Goal: Task Accomplishment & Management: Use online tool/utility

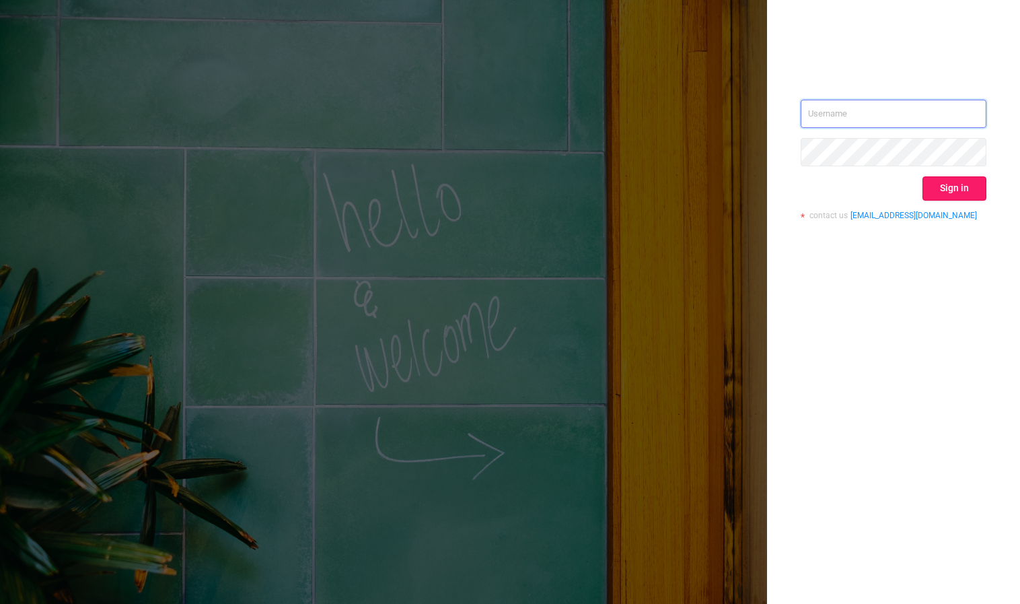
type input "[PERSON_NAME][EMAIL_ADDRESS][DOMAIN_NAME]"
click at [938, 183] on button "Sign in" at bounding box center [955, 188] width 64 height 24
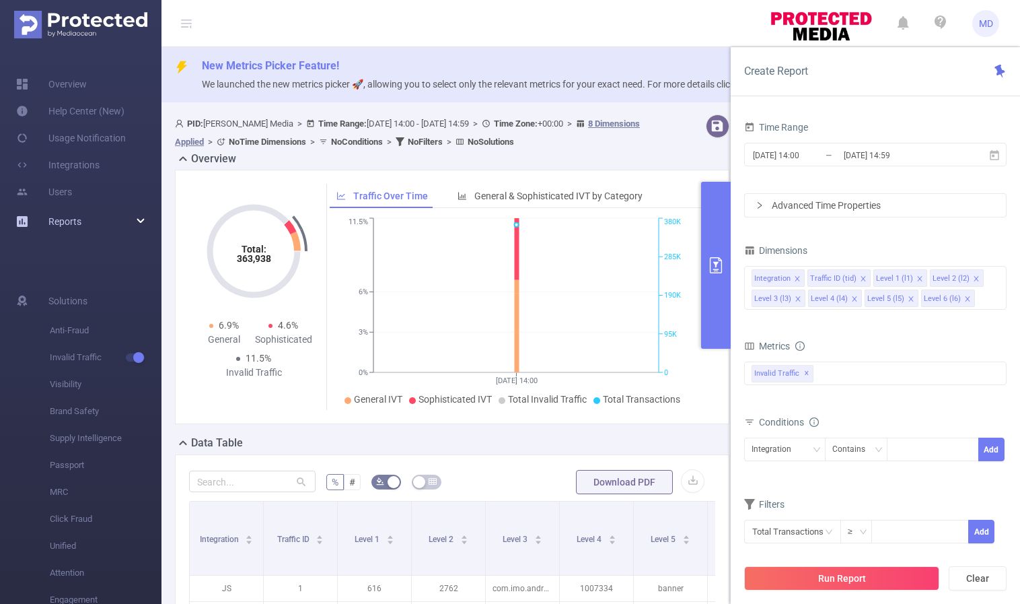
click at [131, 224] on div "Reports" at bounding box center [81, 221] width 162 height 27
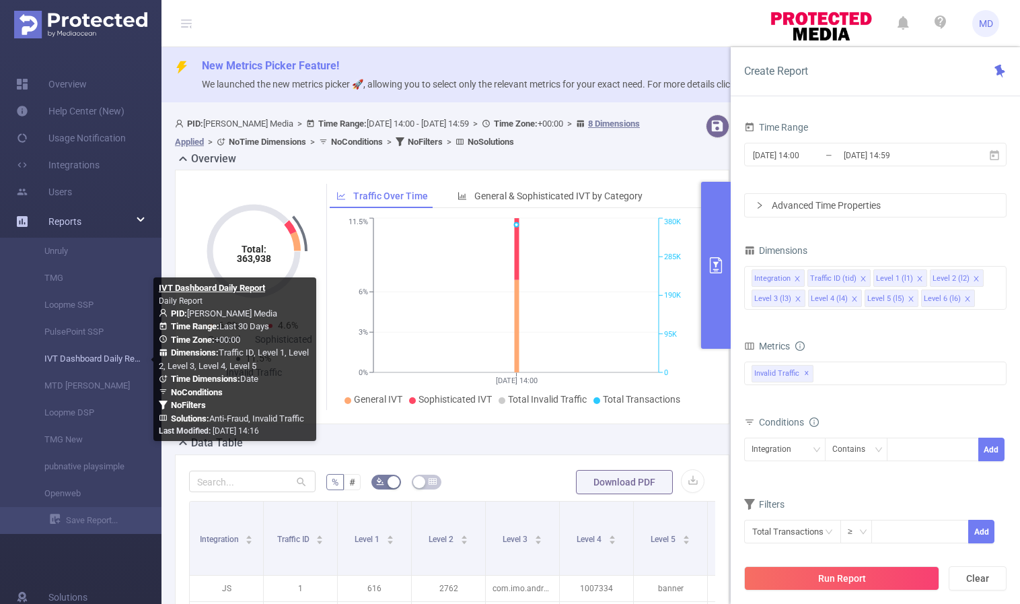
click at [93, 363] on link "IVT Dashboard Daily Report" at bounding box center [86, 358] width 118 height 27
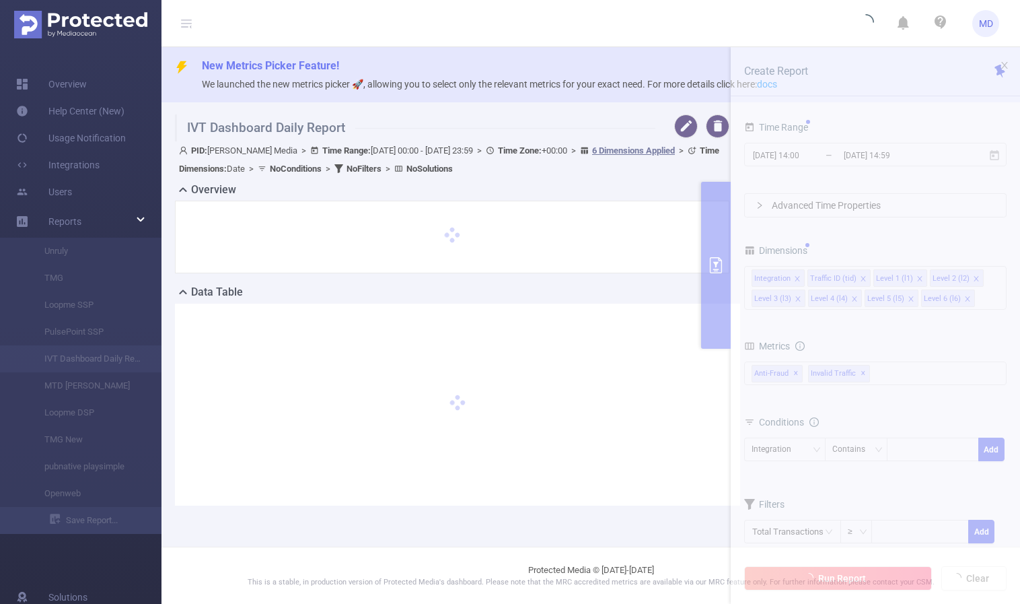
type input "[DATE] 00:00"
type input "[DATE] 23:59"
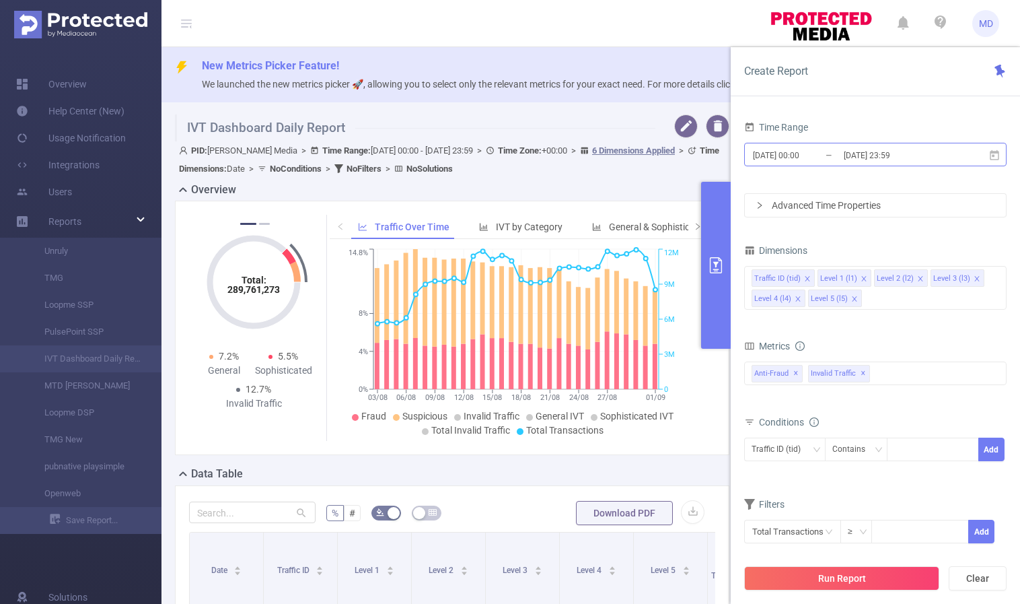
click at [862, 151] on input "[DATE] 23:59" at bounding box center [897, 155] width 109 height 18
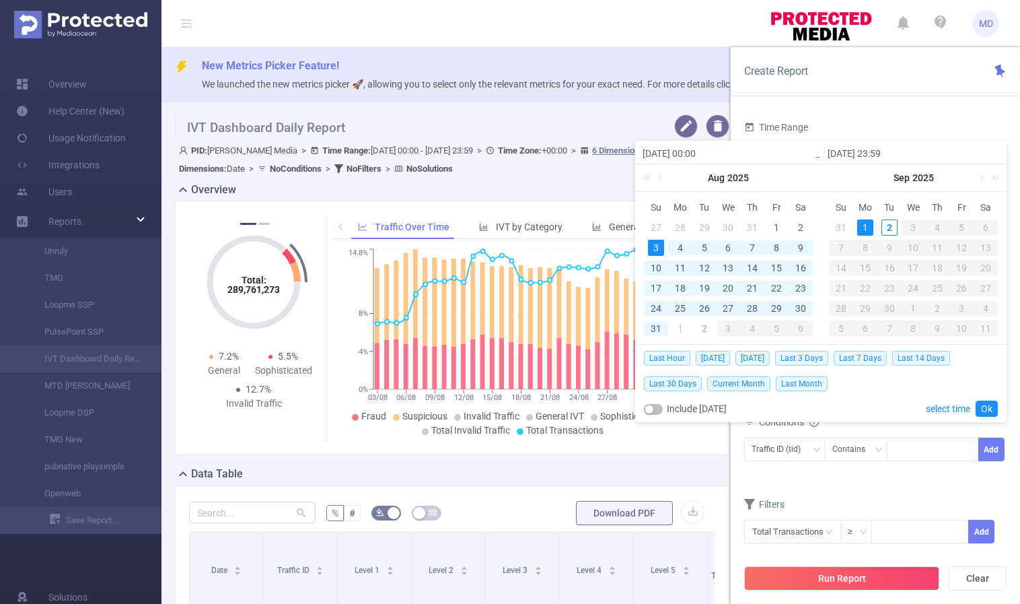
click at [865, 224] on div "1" at bounding box center [866, 227] width 16 height 16
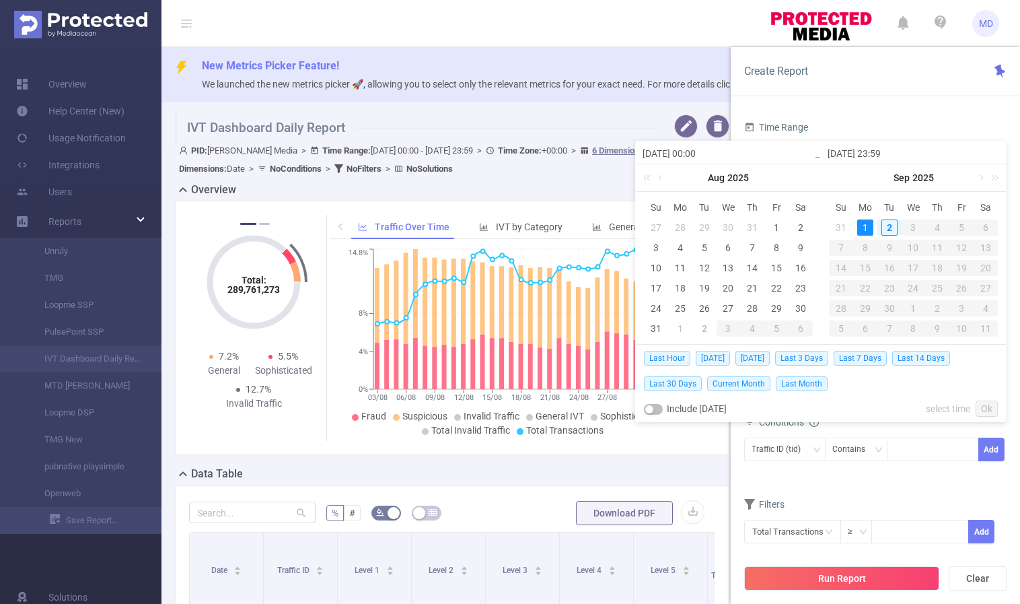
click at [865, 224] on div "1" at bounding box center [866, 227] width 16 height 16
type input "[DATE] 00:00"
click at [983, 410] on link "Ok" at bounding box center [987, 408] width 22 height 16
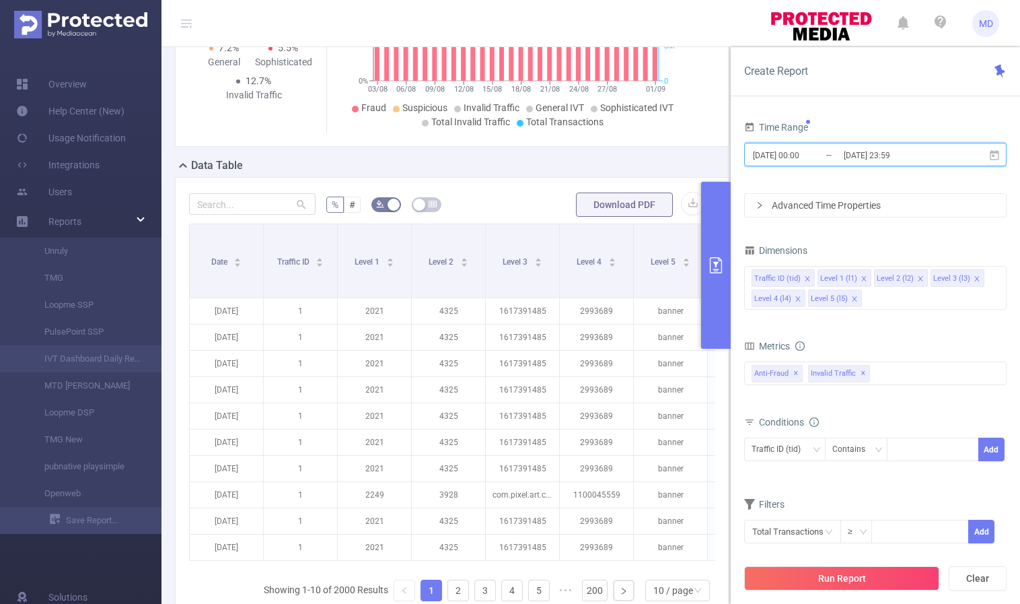
scroll to position [464, 0]
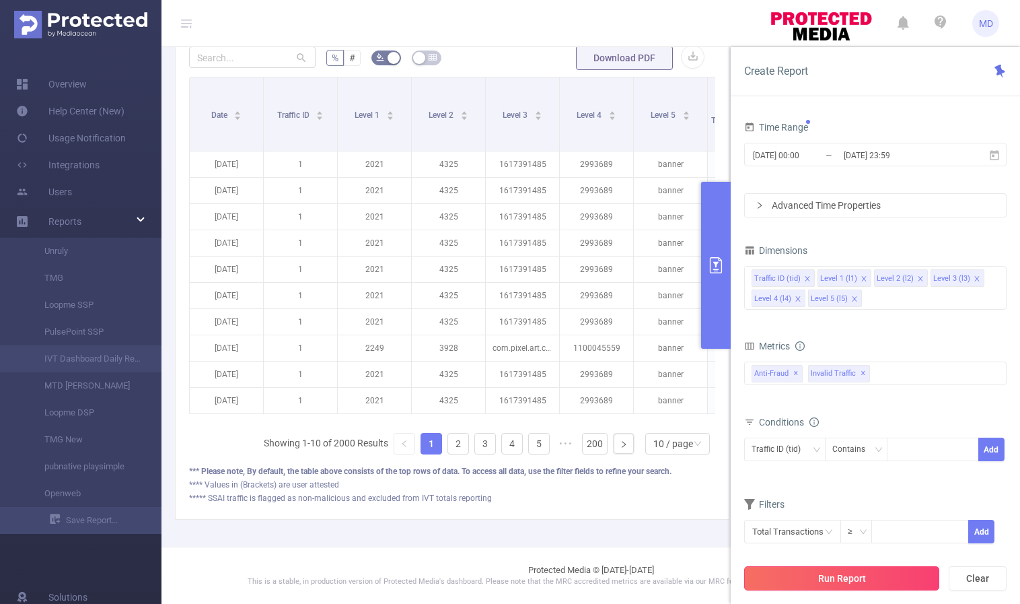
click at [837, 581] on button "Run Report" at bounding box center [841, 578] width 195 height 24
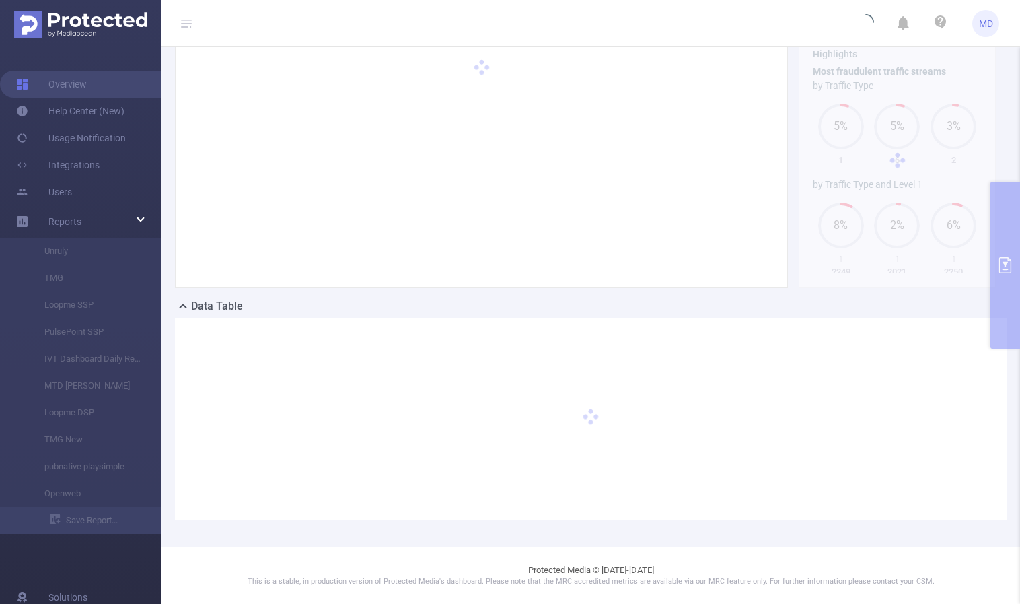
scroll to position [136, 0]
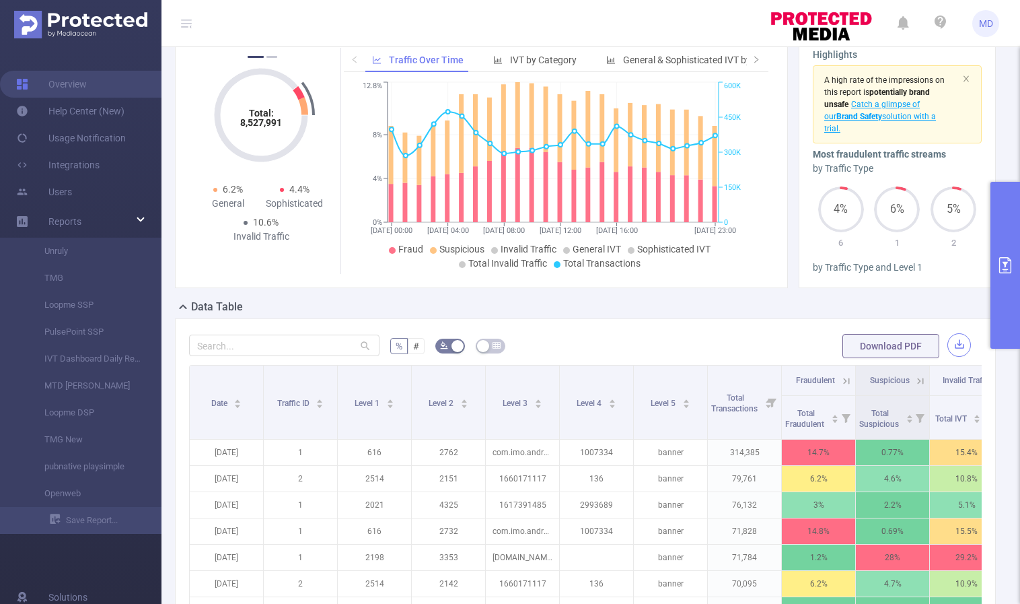
click at [948, 344] on button "button" at bounding box center [960, 345] width 24 height 24
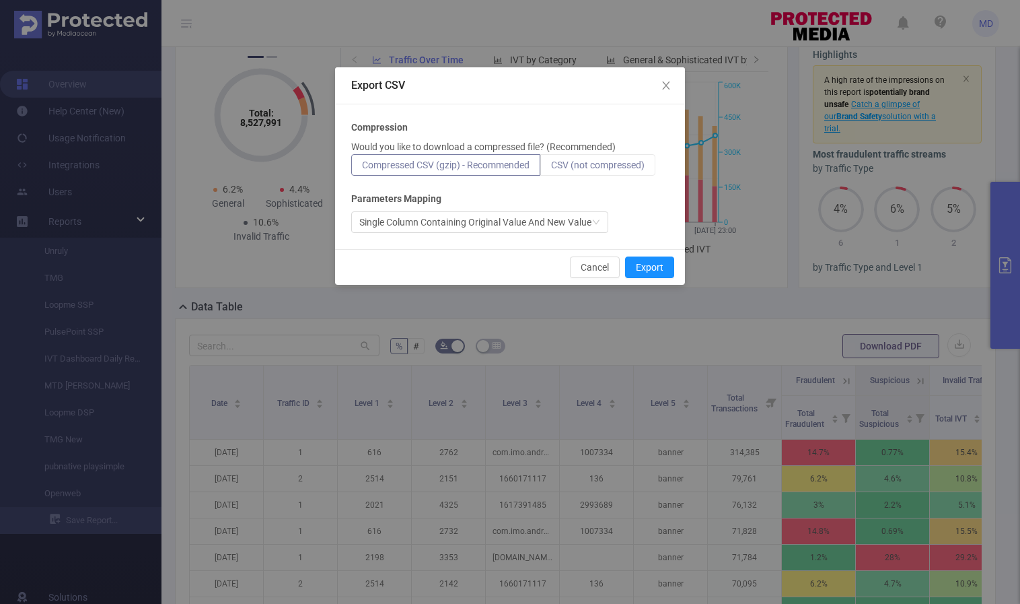
click at [593, 170] on span "CSV (not compressed)" at bounding box center [598, 165] width 94 height 11
click at [551, 168] on input "CSV (not compressed)" at bounding box center [551, 168] width 0 height 0
click at [654, 267] on button "Export" at bounding box center [649, 267] width 49 height 22
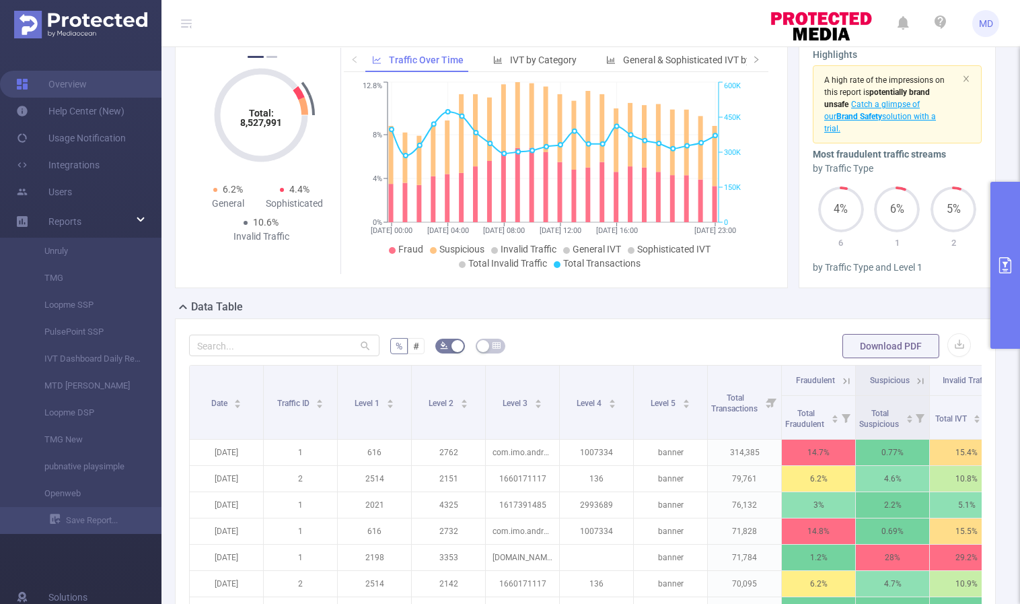
click at [997, 275] on button "primary" at bounding box center [1006, 265] width 30 height 167
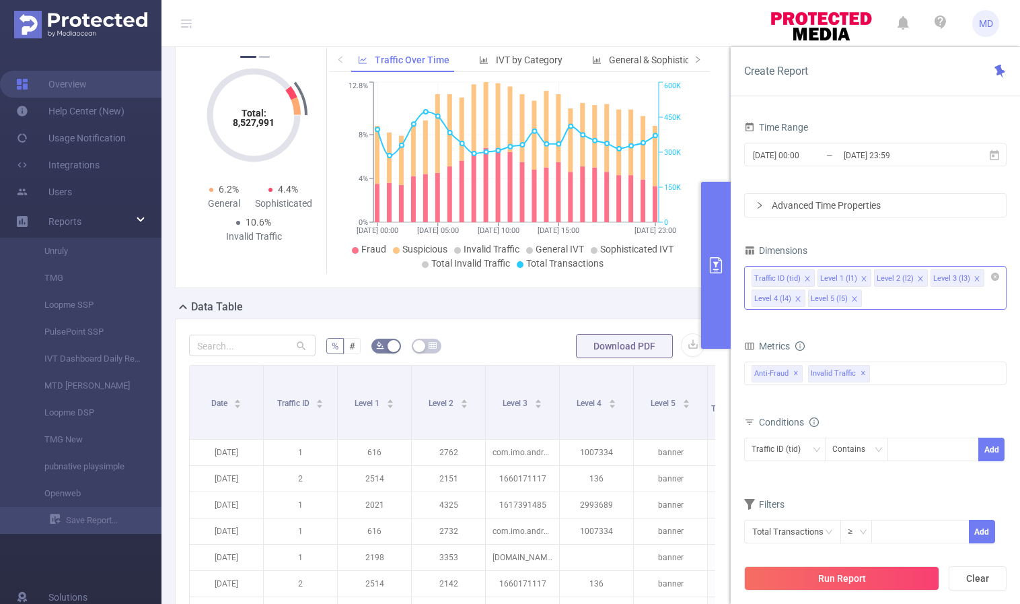
click at [851, 298] on icon "icon: close" at bounding box center [854, 298] width 7 height 7
click at [917, 276] on icon "icon: close" at bounding box center [920, 278] width 7 height 7
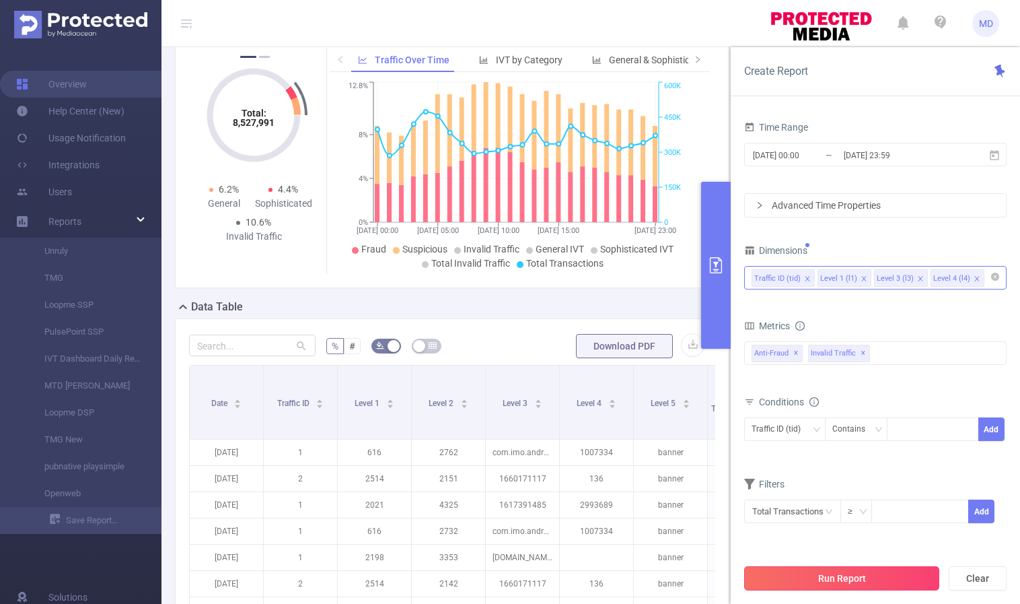
click at [849, 584] on button "Run Report" at bounding box center [841, 578] width 195 height 24
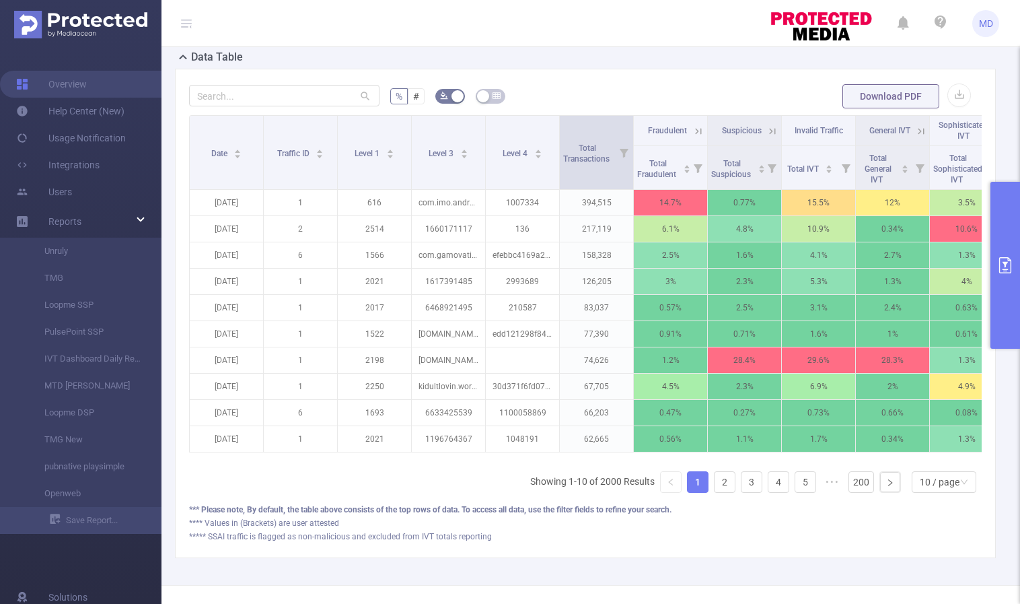
scroll to position [433, 0]
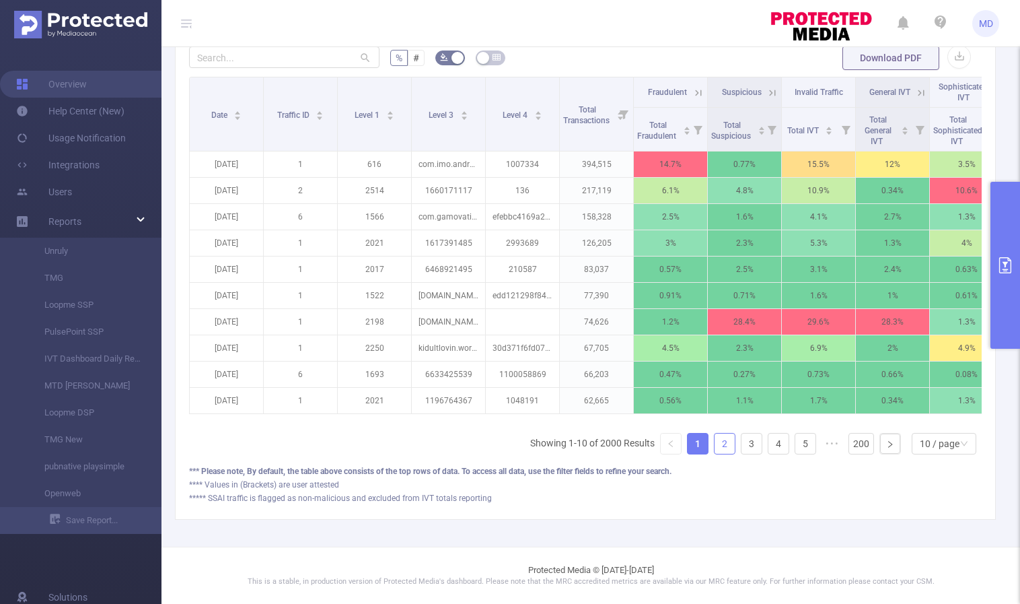
click at [716, 443] on link "2" at bounding box center [725, 443] width 20 height 20
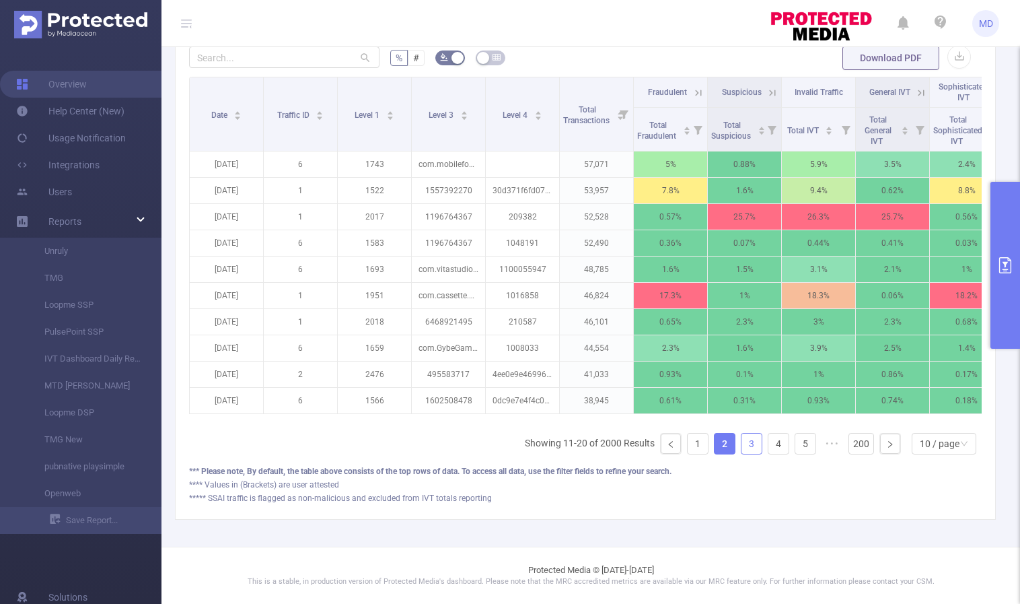
click at [742, 444] on link "3" at bounding box center [752, 443] width 20 height 20
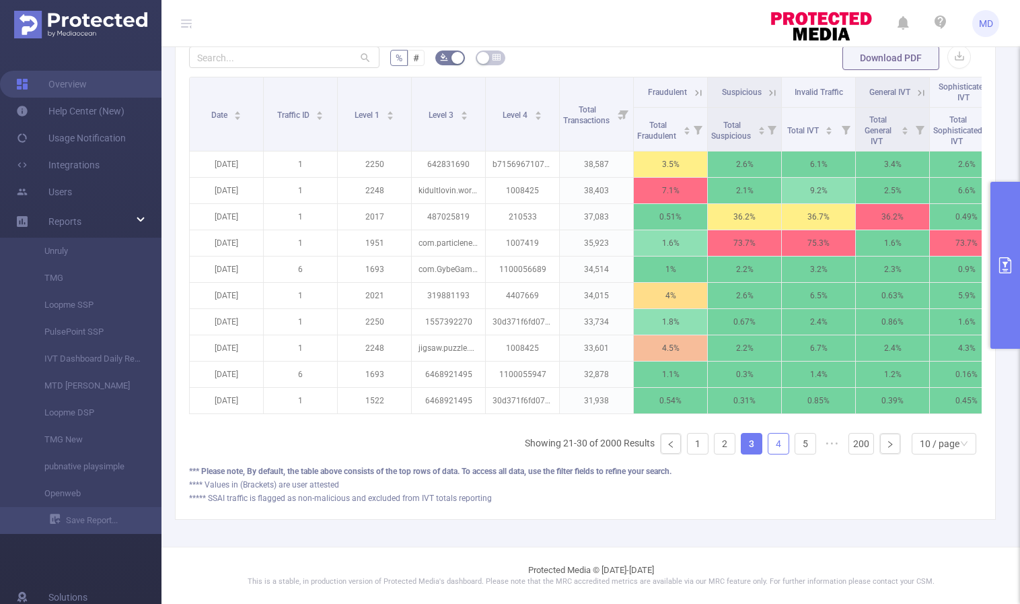
click at [769, 442] on link "4" at bounding box center [779, 443] width 20 height 20
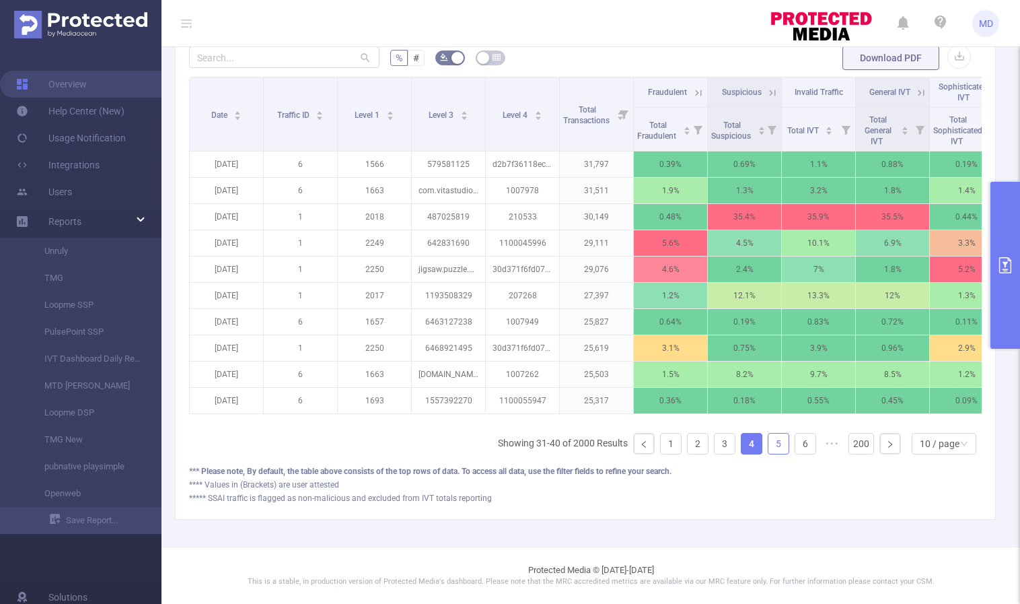
click at [770, 445] on link "5" at bounding box center [779, 443] width 20 height 20
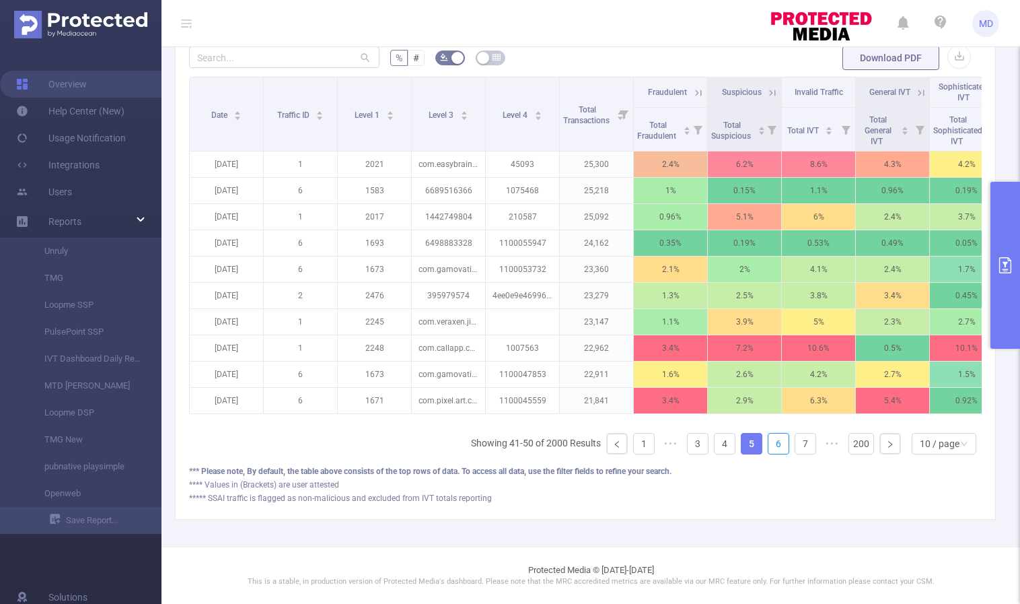
click at [770, 445] on link "6" at bounding box center [779, 443] width 20 height 20
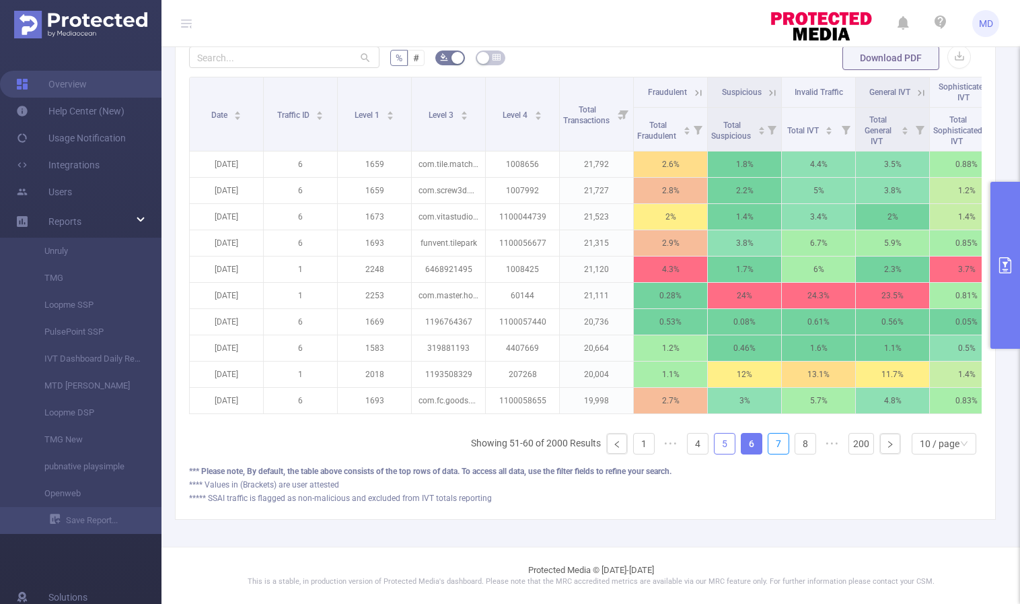
click at [770, 445] on link "7" at bounding box center [779, 443] width 20 height 20
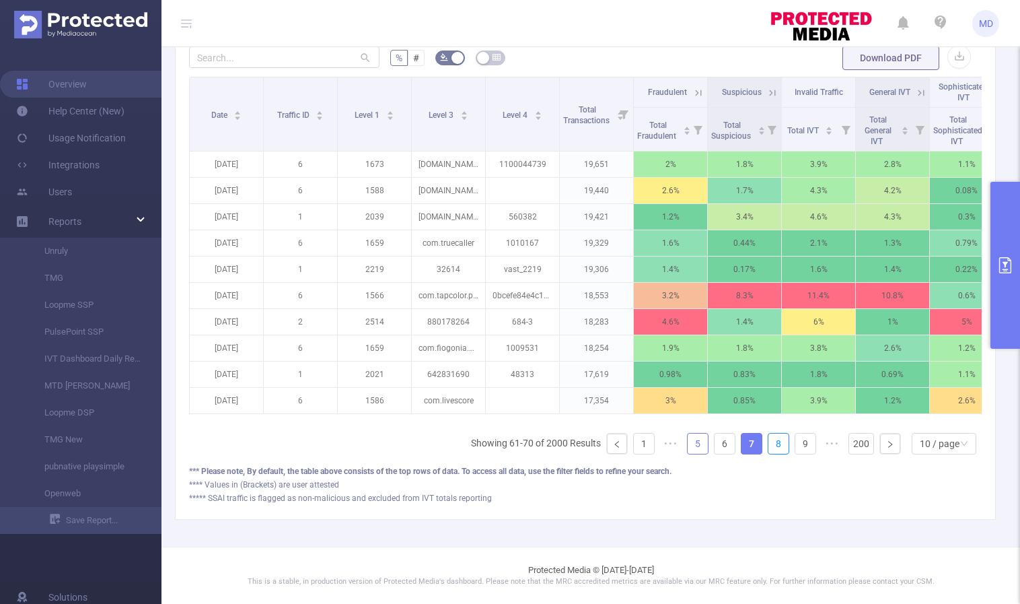
click at [770, 445] on link "8" at bounding box center [779, 443] width 20 height 20
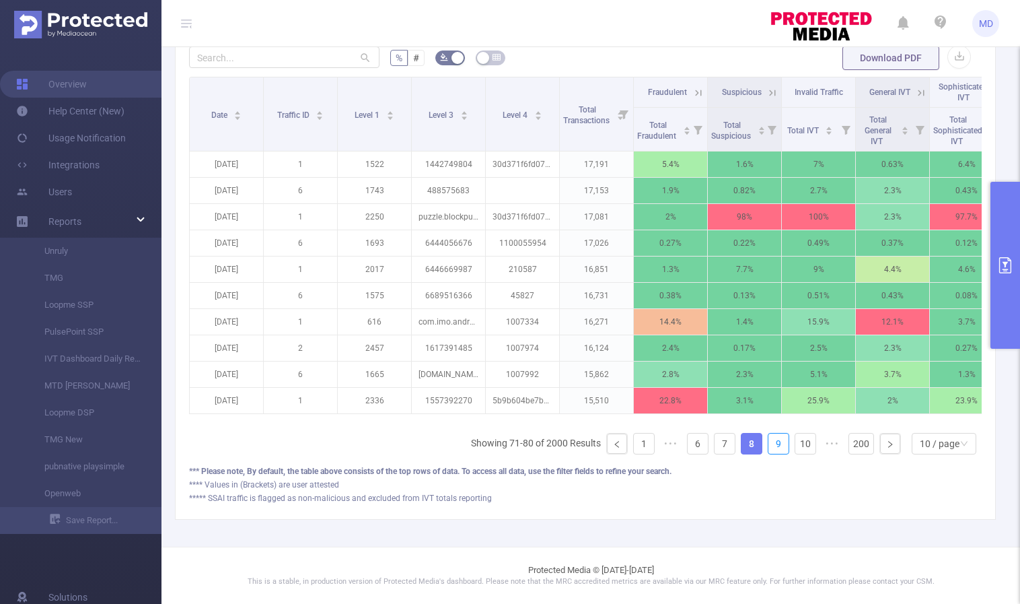
click at [770, 445] on link "9" at bounding box center [779, 443] width 20 height 20
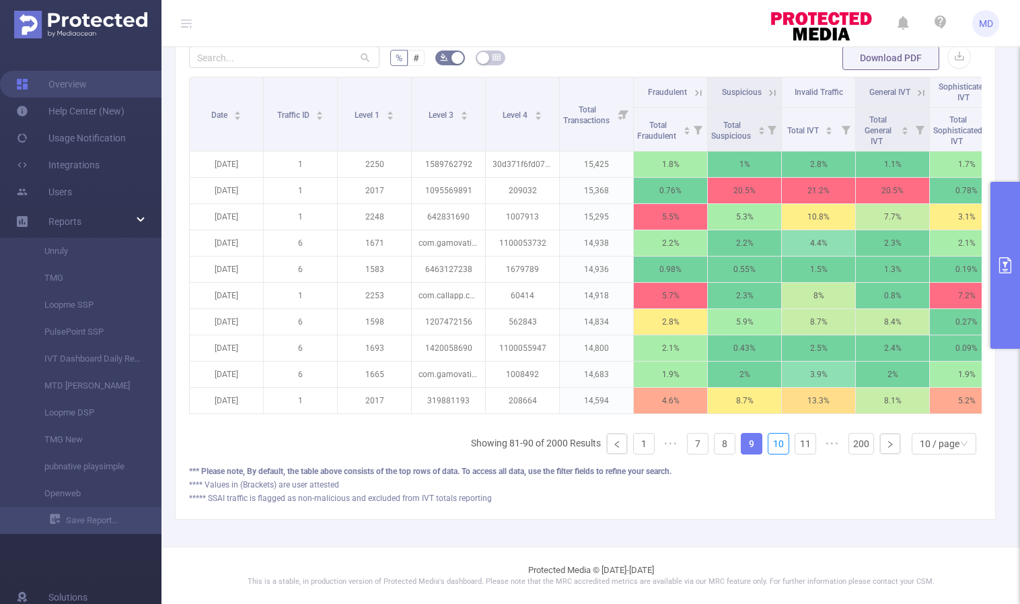
click at [770, 445] on link "10" at bounding box center [779, 443] width 20 height 20
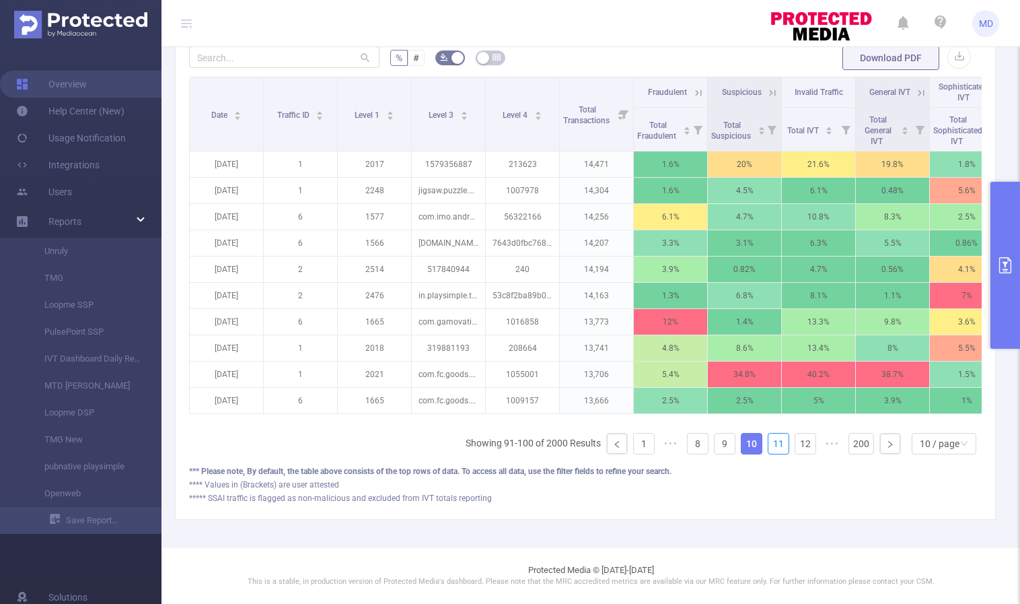
click at [770, 445] on link "11" at bounding box center [779, 443] width 20 height 20
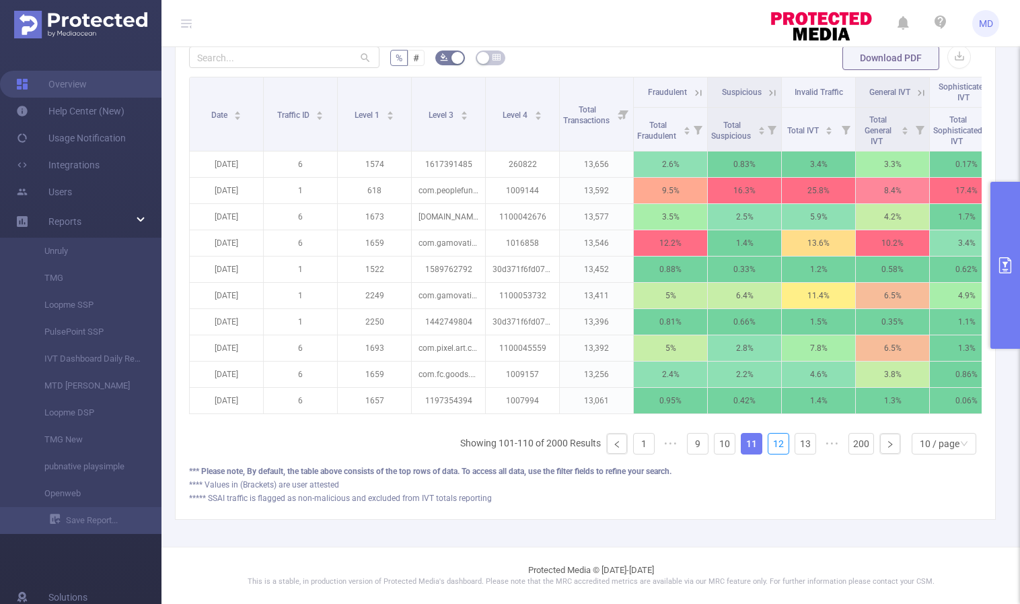
click at [770, 445] on link "12" at bounding box center [779, 443] width 20 height 20
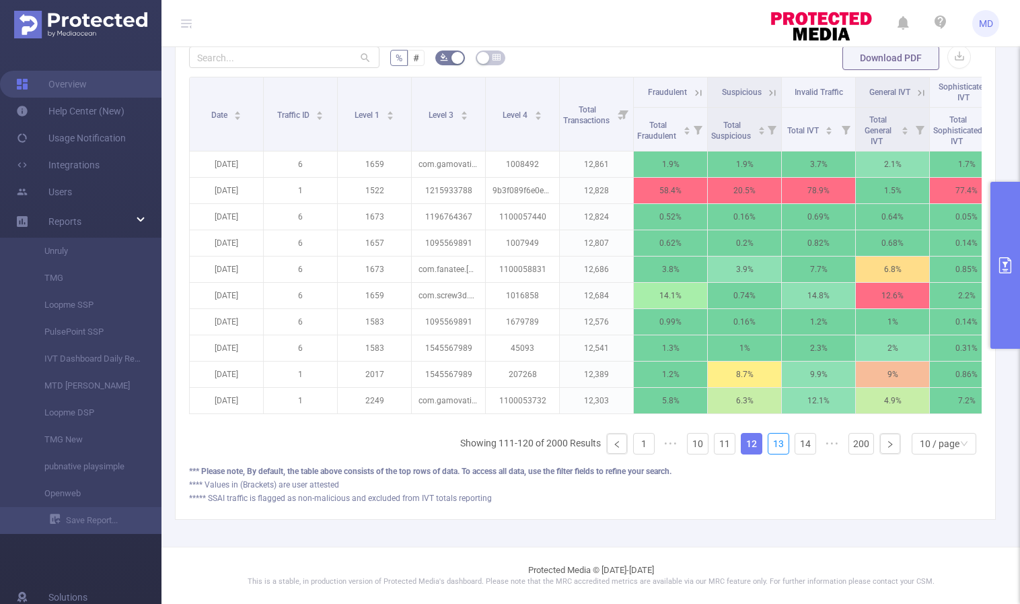
click at [770, 445] on link "13" at bounding box center [779, 443] width 20 height 20
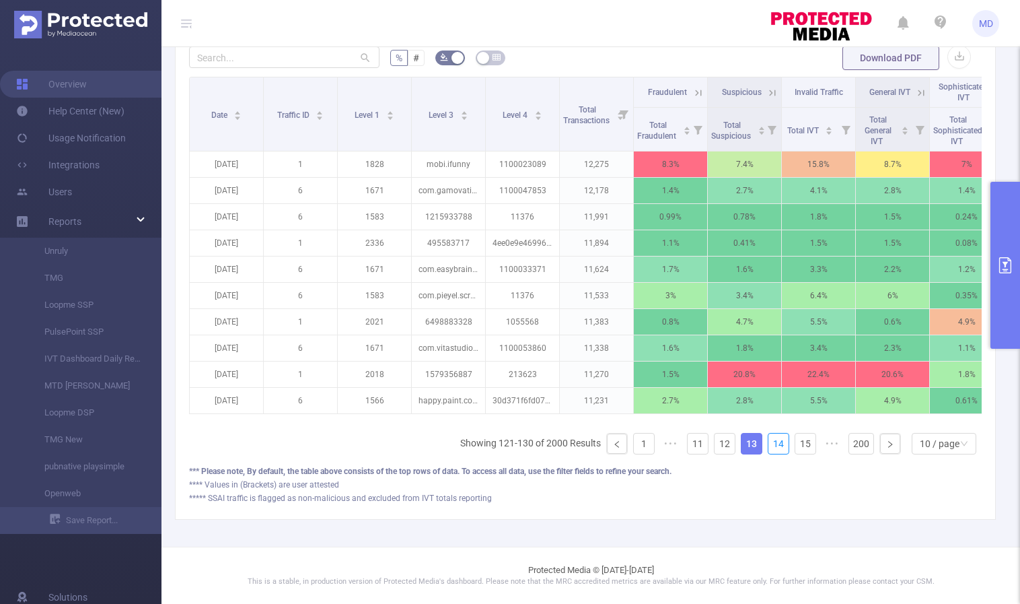
click at [770, 445] on link "14" at bounding box center [779, 443] width 20 height 20
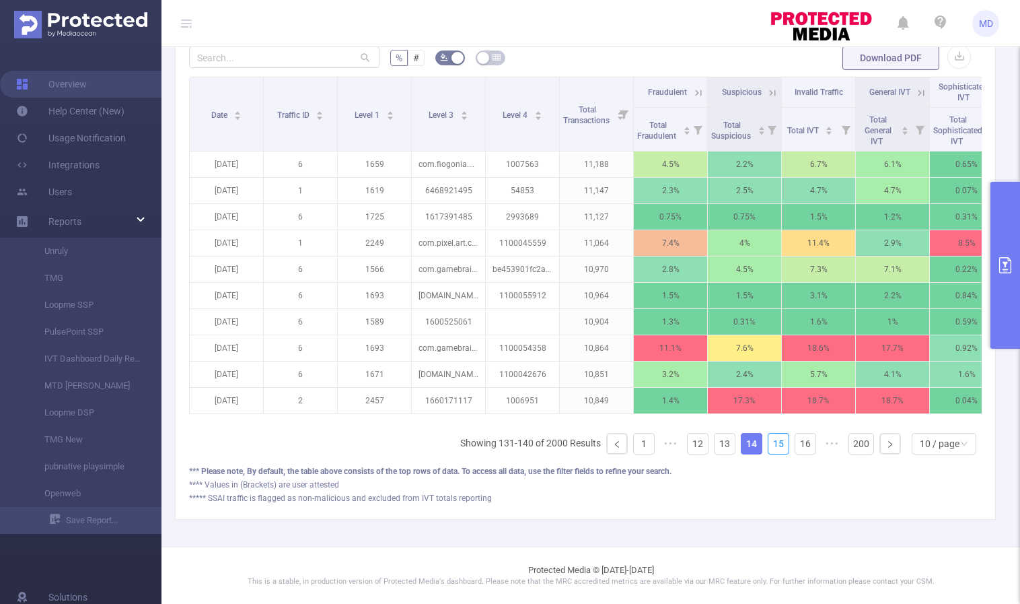
click at [770, 445] on link "15" at bounding box center [779, 443] width 20 height 20
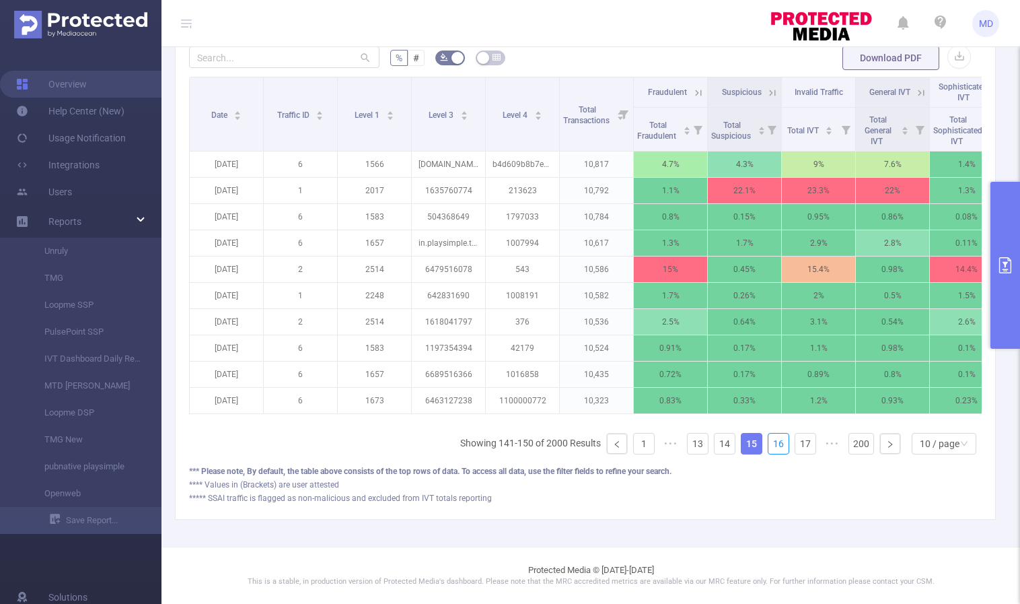
click at [770, 445] on link "16" at bounding box center [779, 443] width 20 height 20
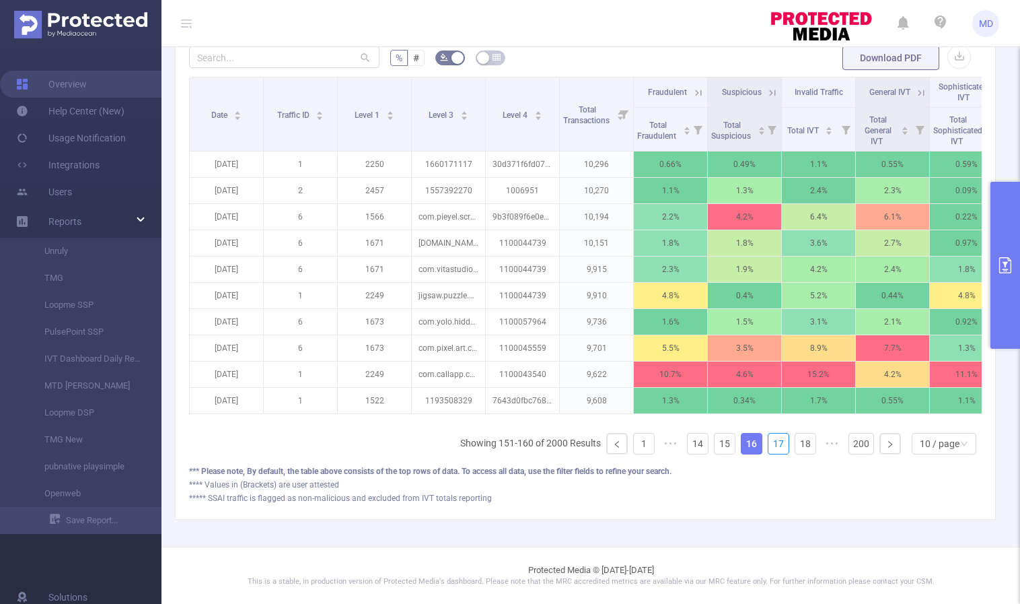
click at [770, 445] on link "17" at bounding box center [779, 443] width 20 height 20
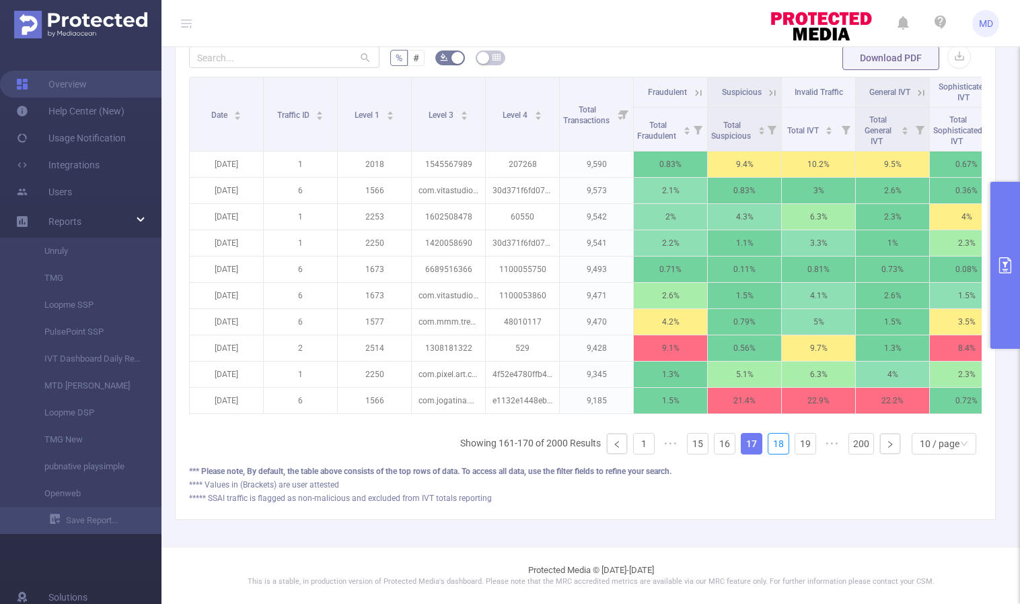
click at [770, 445] on link "18" at bounding box center [779, 443] width 20 height 20
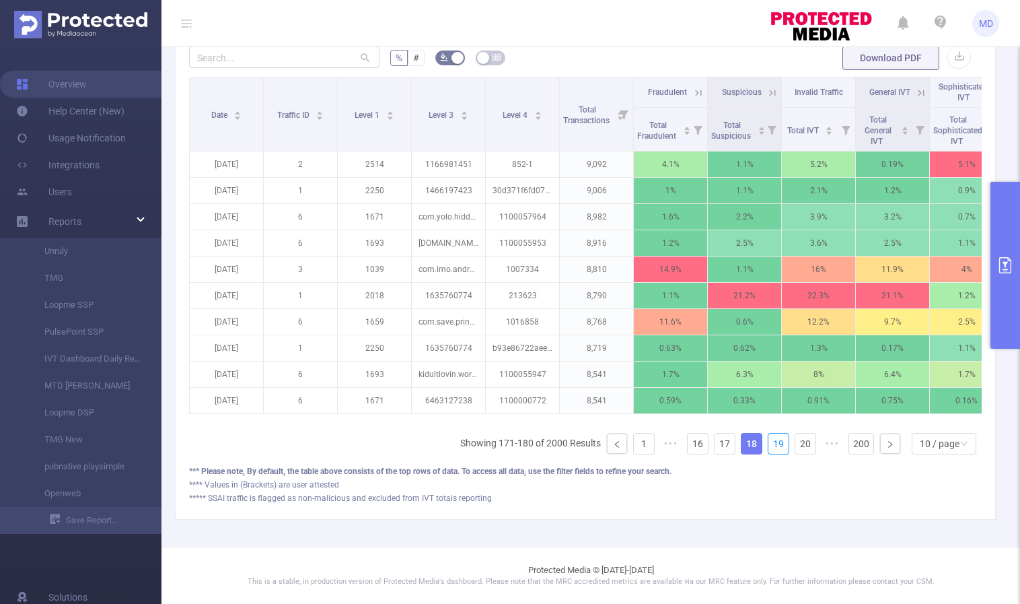
click at [770, 445] on link "19" at bounding box center [779, 443] width 20 height 20
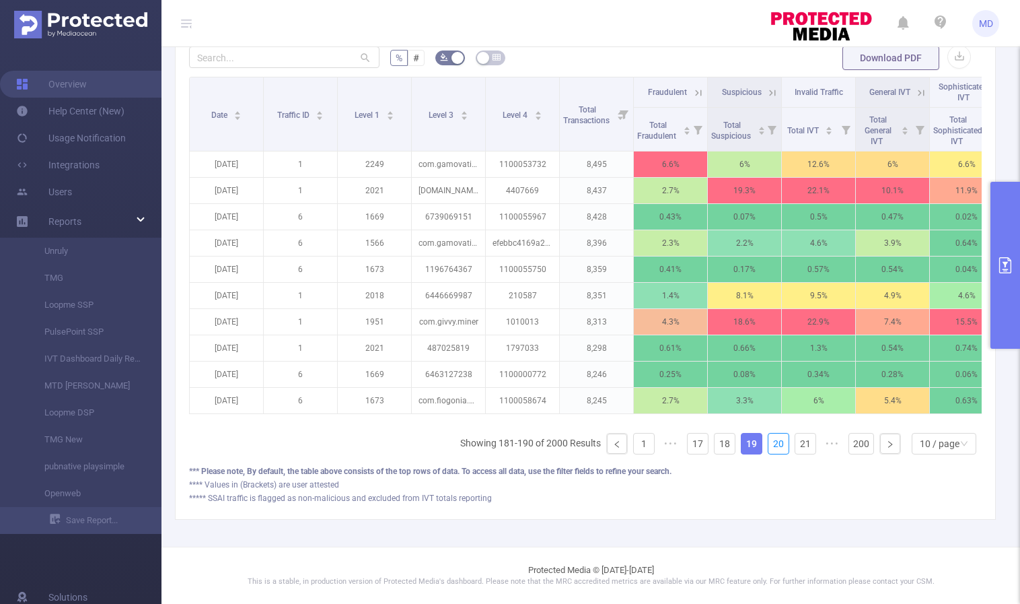
click at [770, 445] on link "20" at bounding box center [779, 443] width 20 height 20
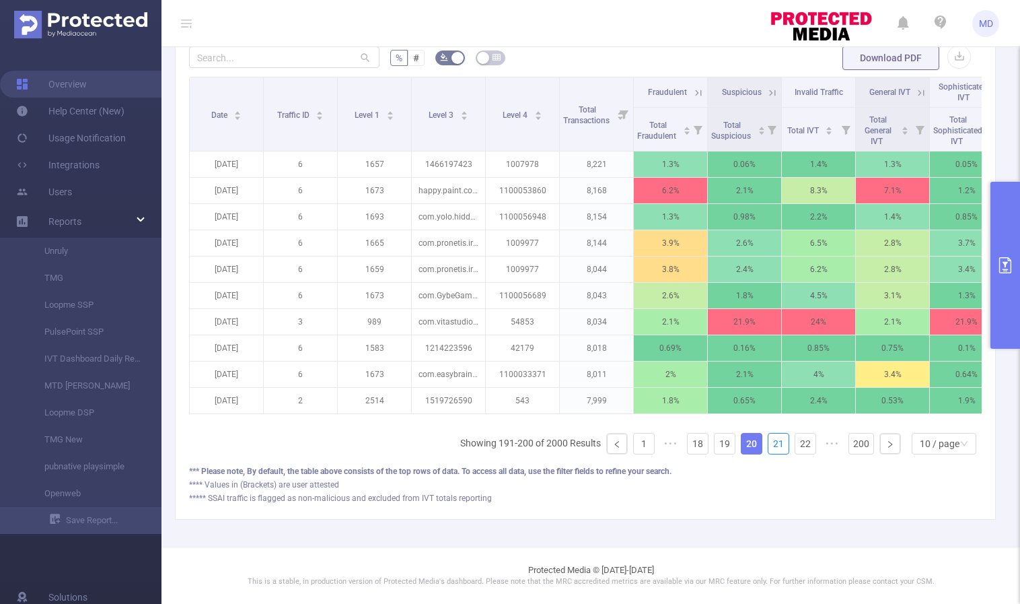
click at [770, 445] on link "21" at bounding box center [779, 443] width 20 height 20
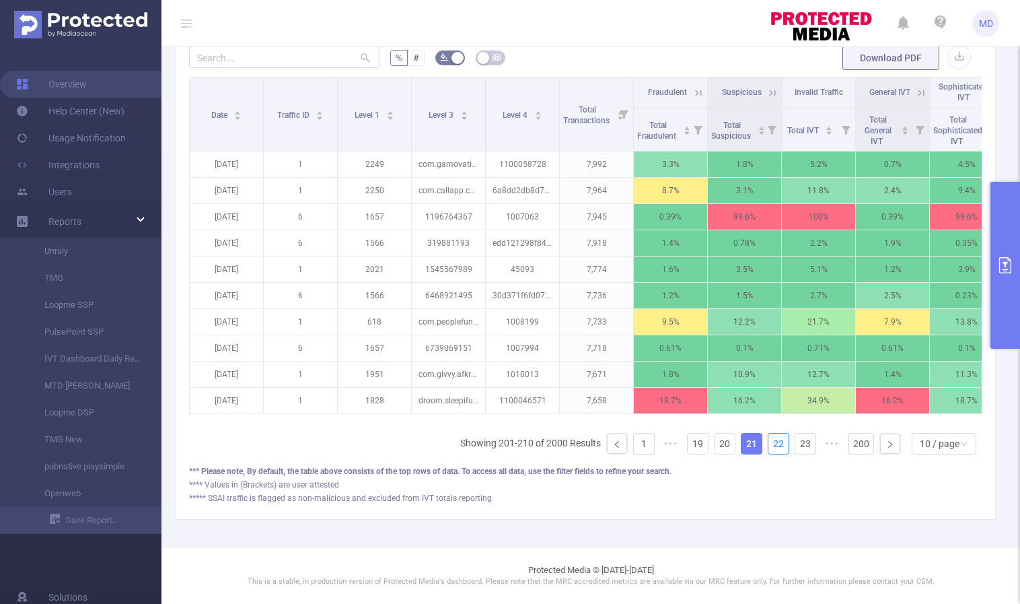
click at [770, 445] on link "22" at bounding box center [779, 443] width 20 height 20
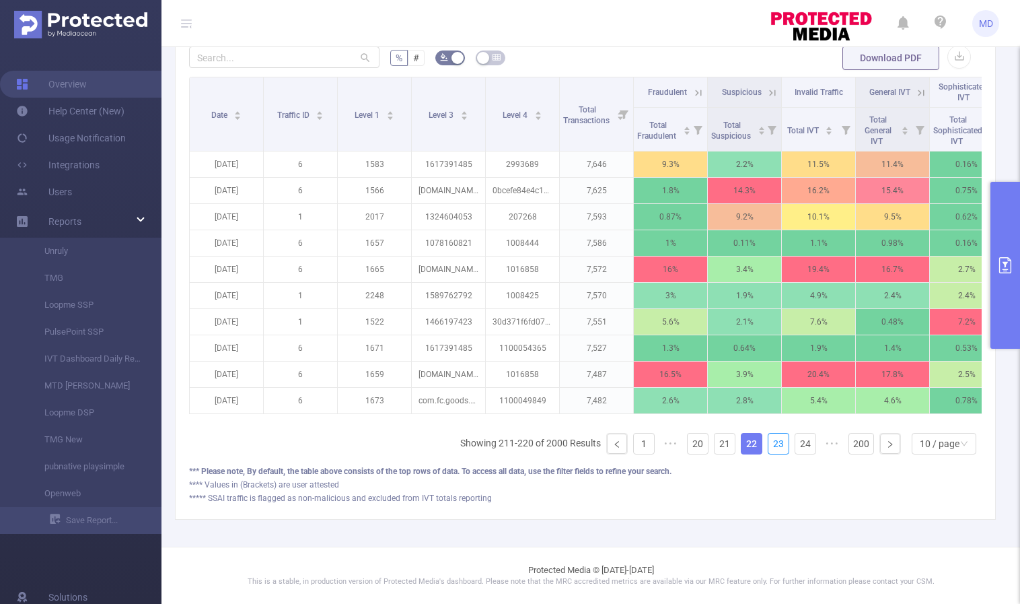
click at [770, 445] on link "23" at bounding box center [779, 443] width 20 height 20
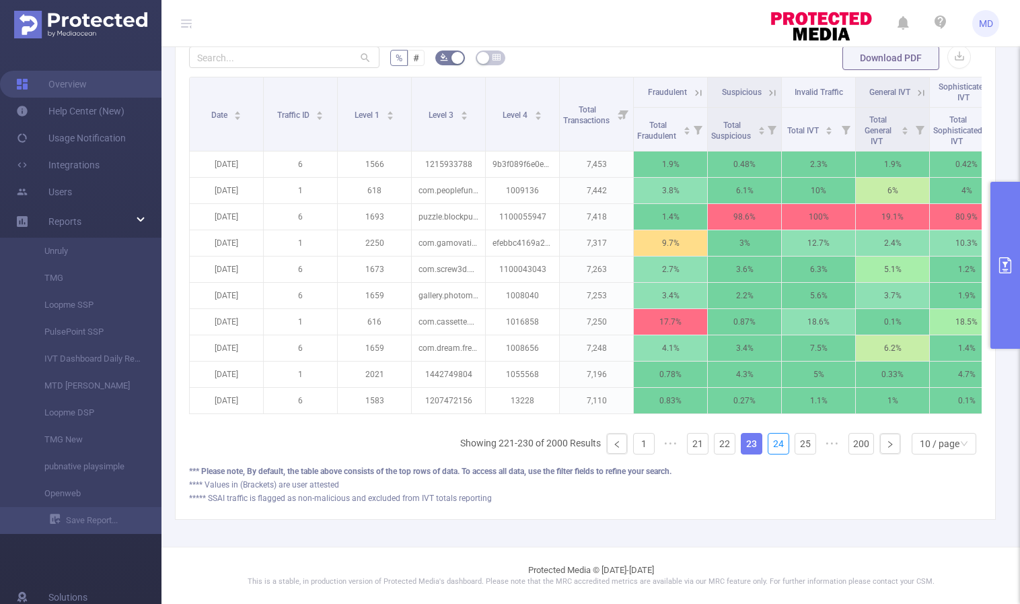
click at [770, 445] on link "24" at bounding box center [779, 443] width 20 height 20
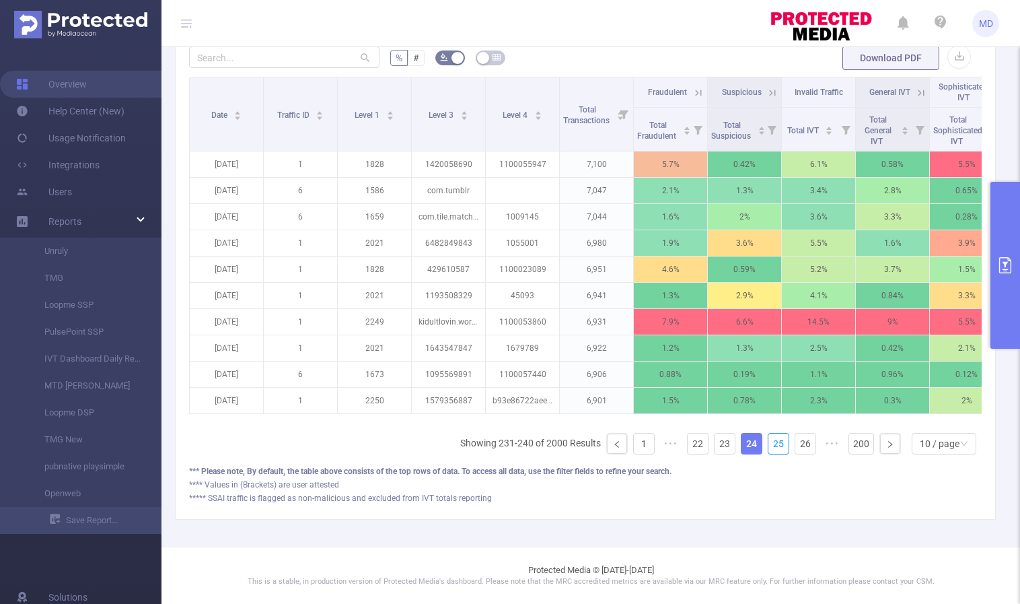
click at [770, 445] on link "25" at bounding box center [779, 443] width 20 height 20
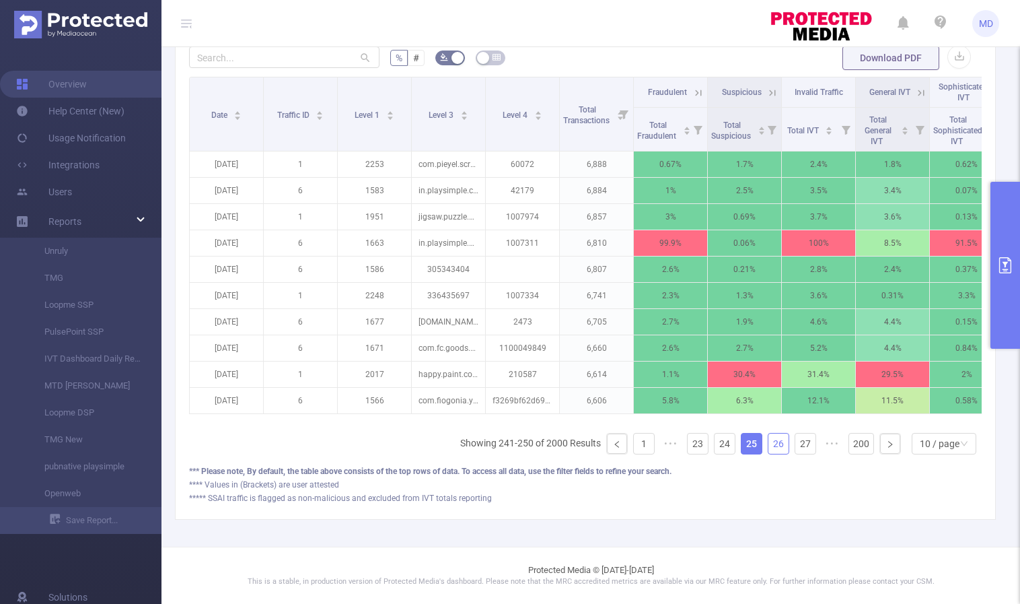
click at [772, 446] on link "26" at bounding box center [779, 443] width 20 height 20
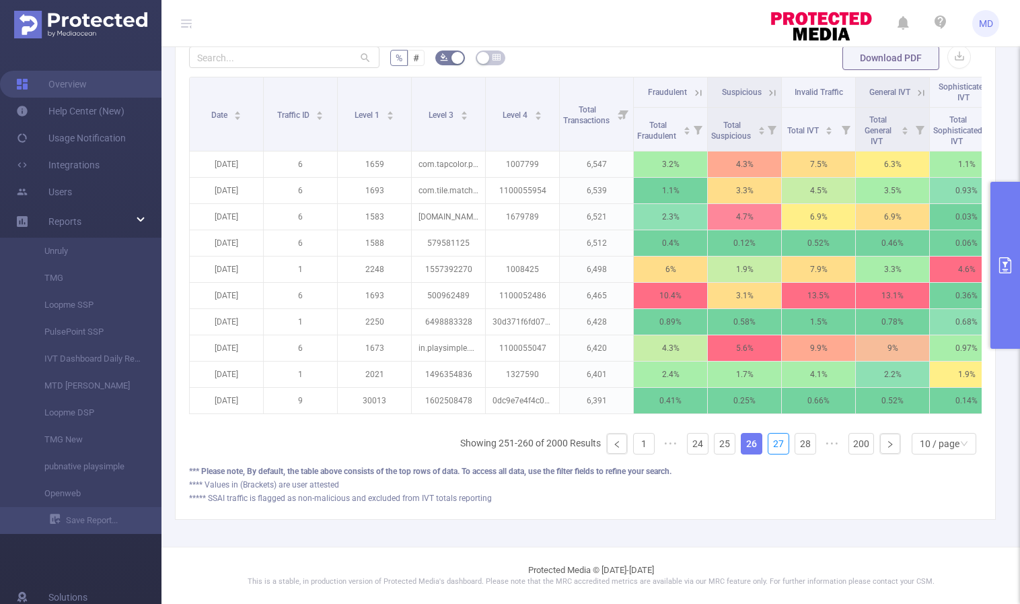
click at [772, 446] on link "27" at bounding box center [779, 443] width 20 height 20
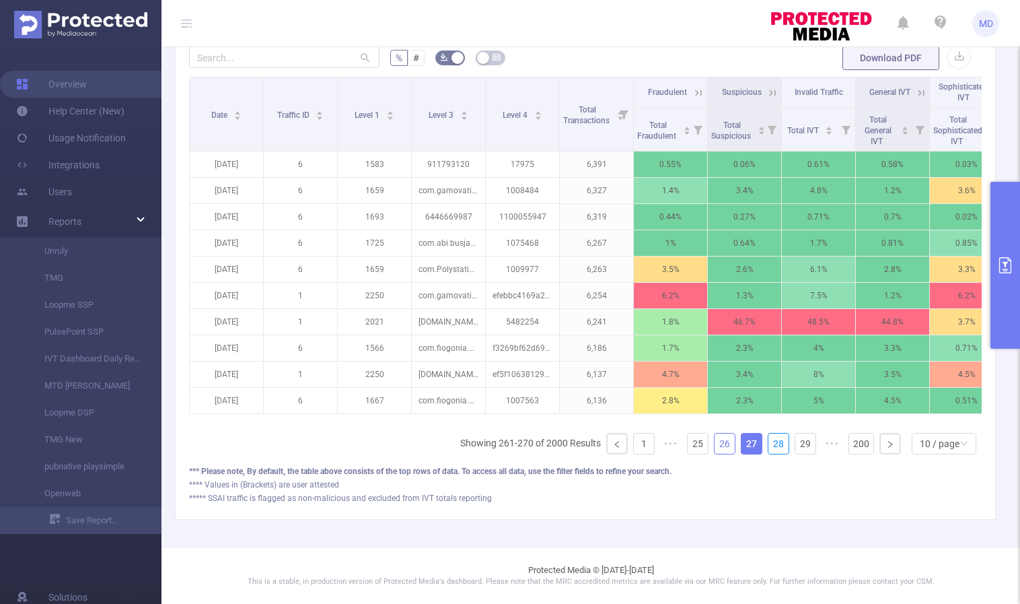
click at [772, 446] on link "28" at bounding box center [779, 443] width 20 height 20
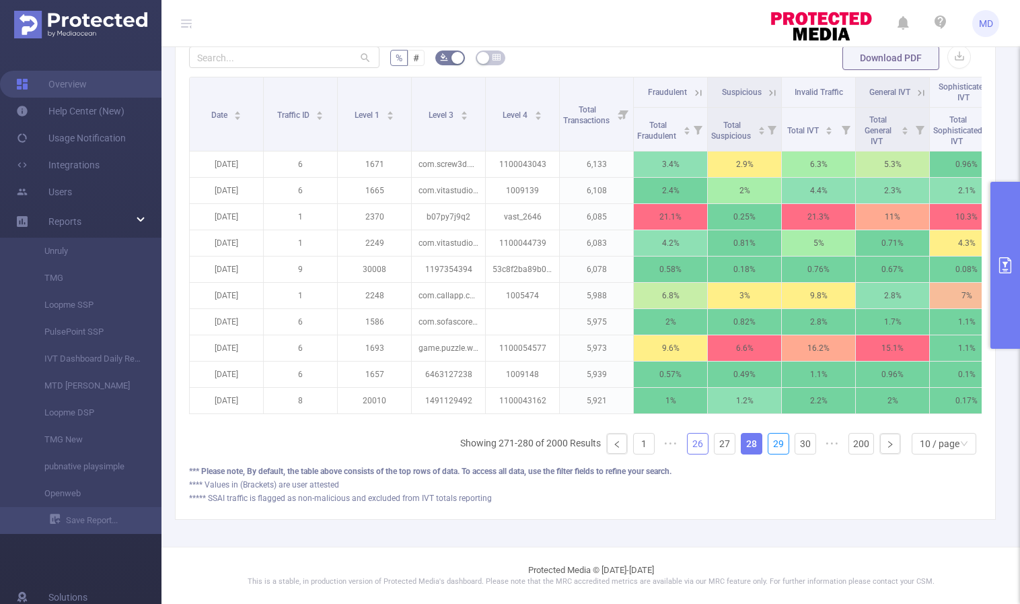
click at [772, 446] on link "29" at bounding box center [779, 443] width 20 height 20
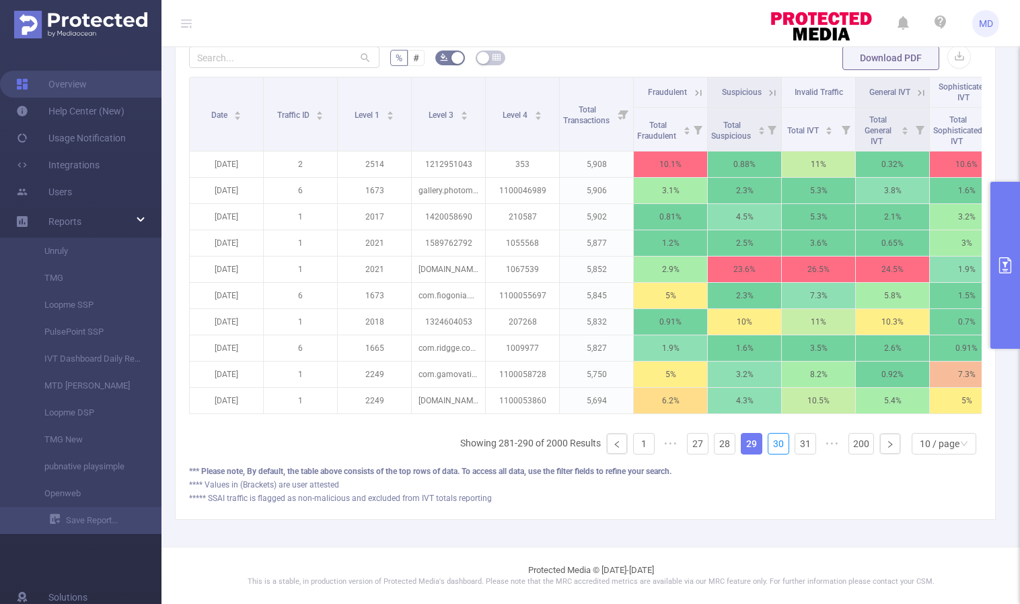
click at [772, 446] on link "30" at bounding box center [779, 443] width 20 height 20
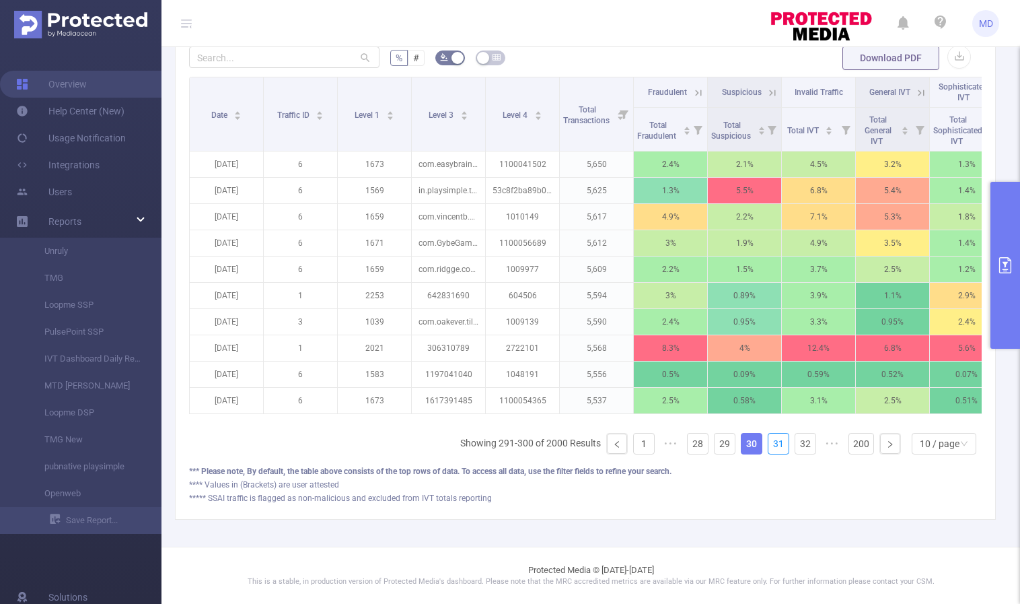
click at [772, 446] on link "31" at bounding box center [779, 443] width 20 height 20
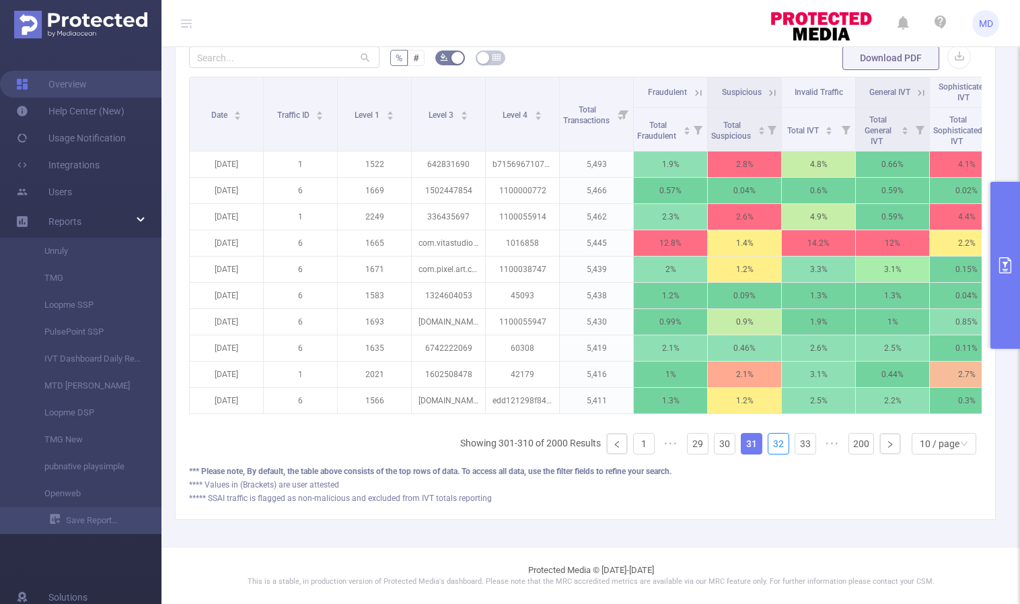
click at [772, 446] on link "32" at bounding box center [779, 443] width 20 height 20
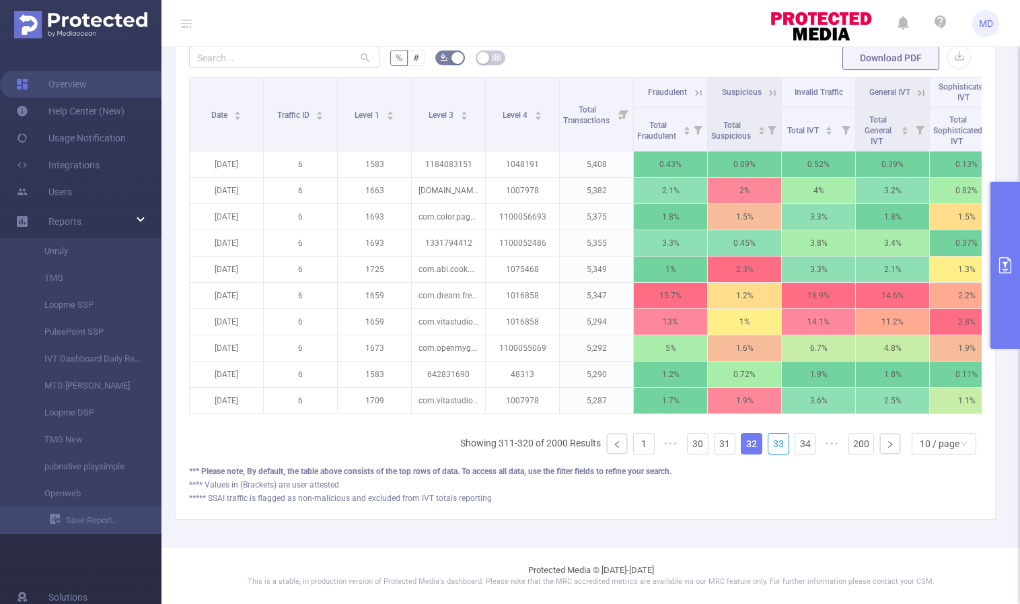
click at [772, 446] on link "33" at bounding box center [779, 443] width 20 height 20
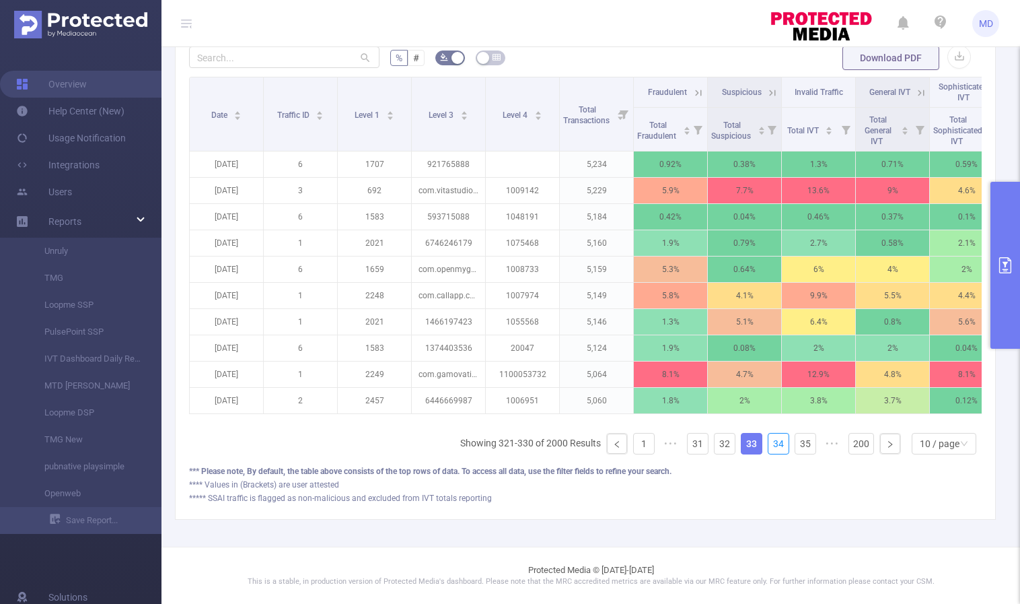
click at [772, 446] on link "34" at bounding box center [779, 443] width 20 height 20
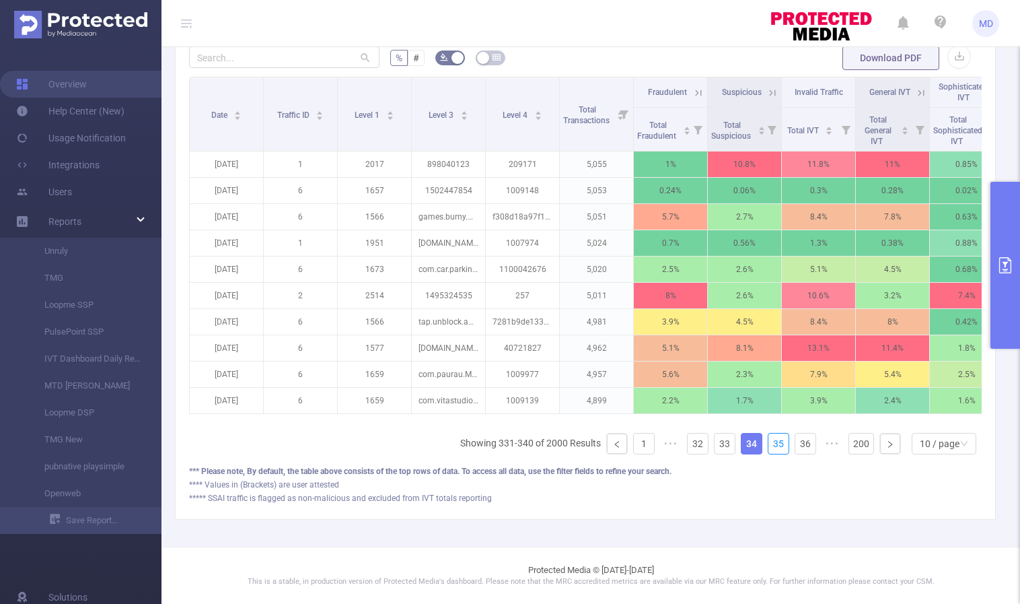
click at [772, 446] on link "35" at bounding box center [779, 443] width 20 height 20
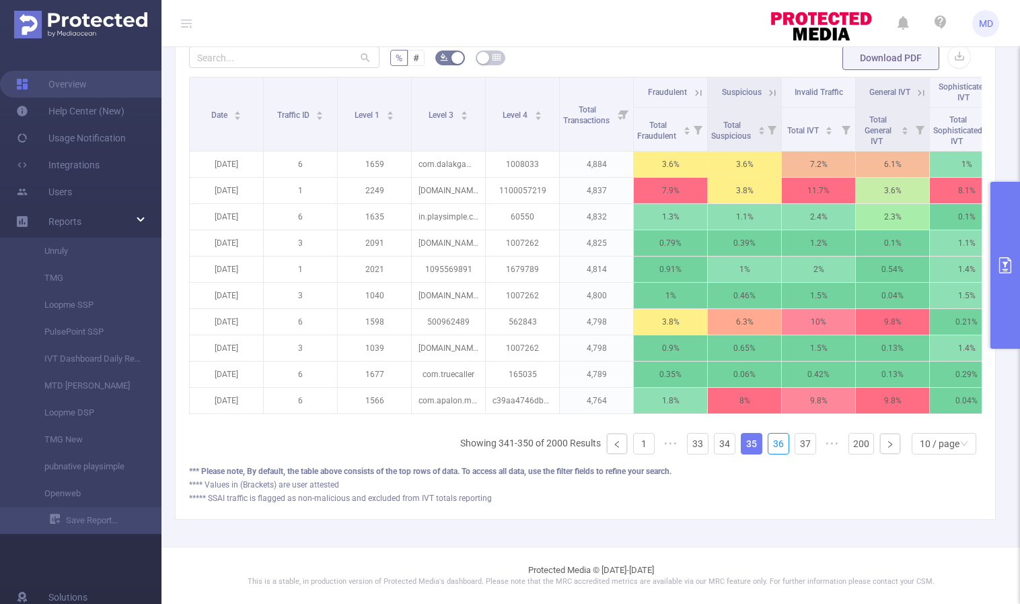
click at [772, 446] on link "36" at bounding box center [779, 443] width 20 height 20
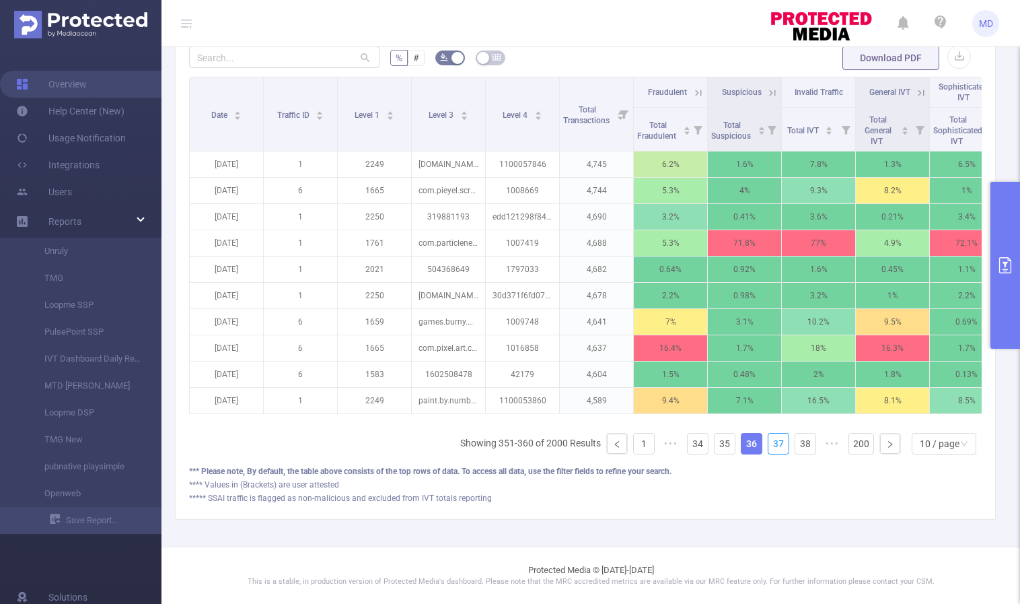
click at [772, 446] on link "37" at bounding box center [779, 443] width 20 height 20
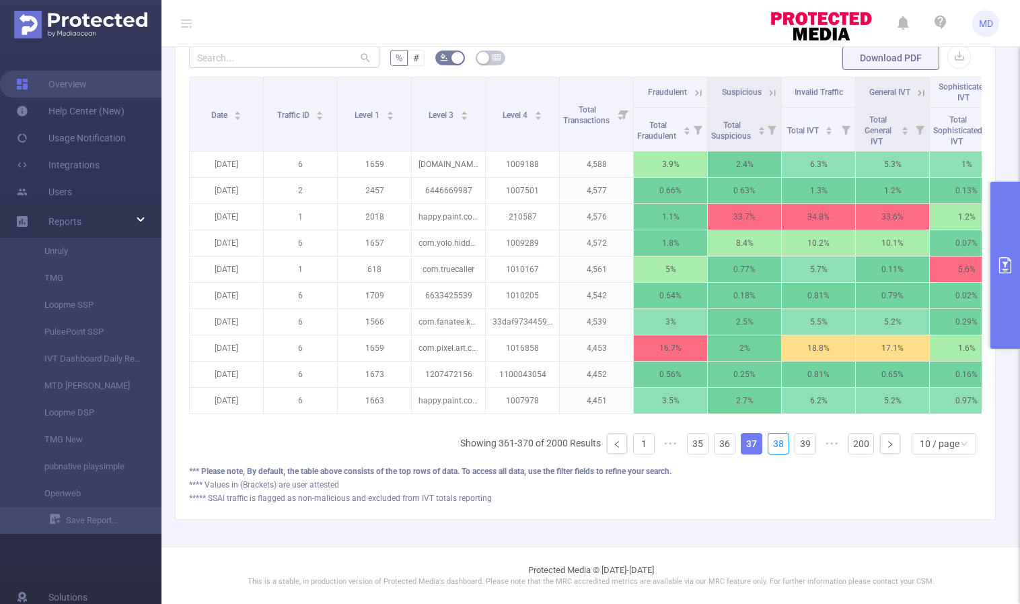
click at [772, 446] on link "38" at bounding box center [779, 443] width 20 height 20
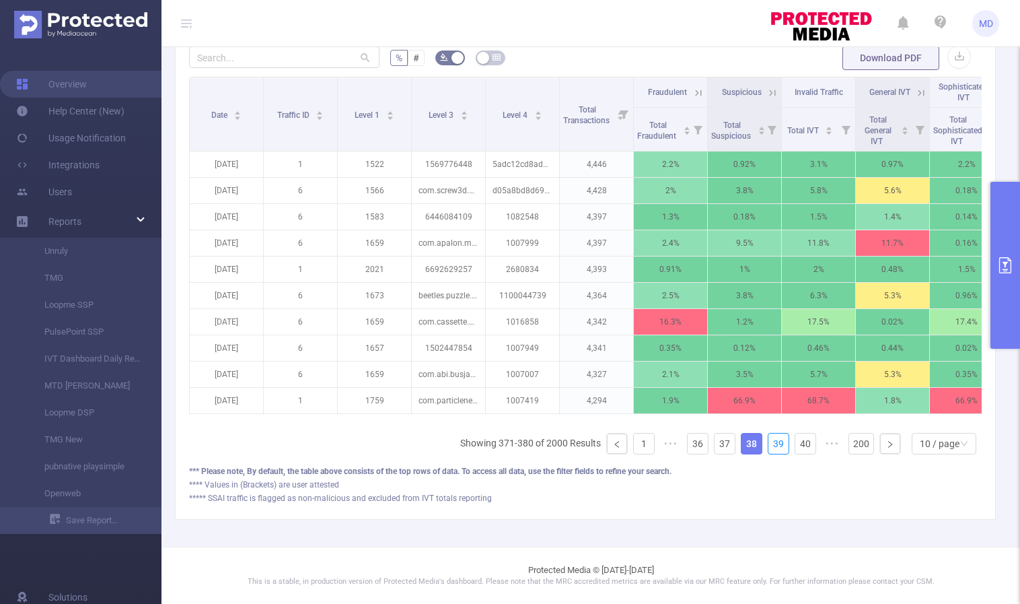
click at [772, 446] on link "39" at bounding box center [779, 443] width 20 height 20
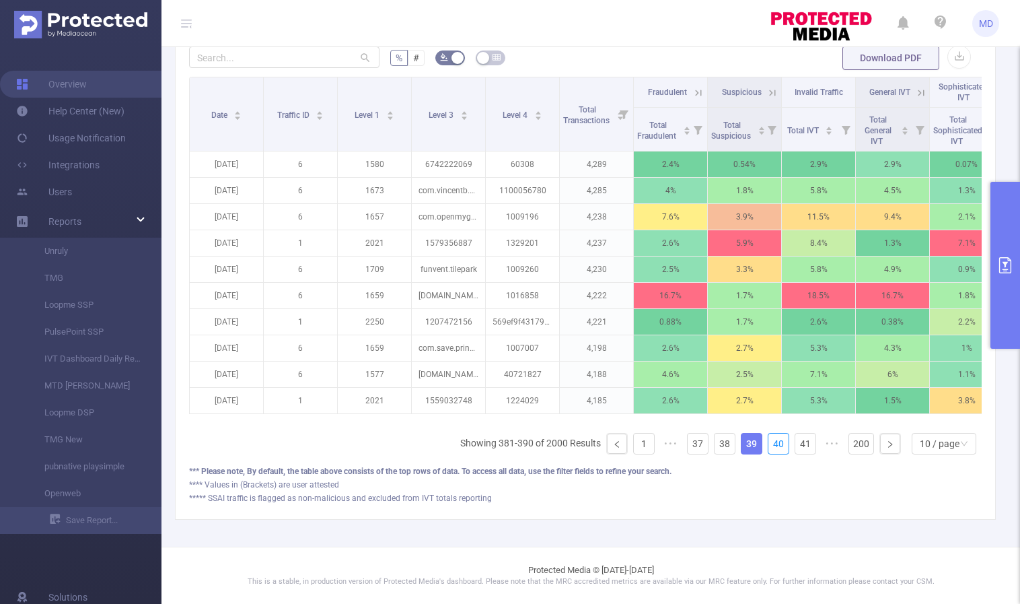
click at [772, 446] on link "40" at bounding box center [779, 443] width 20 height 20
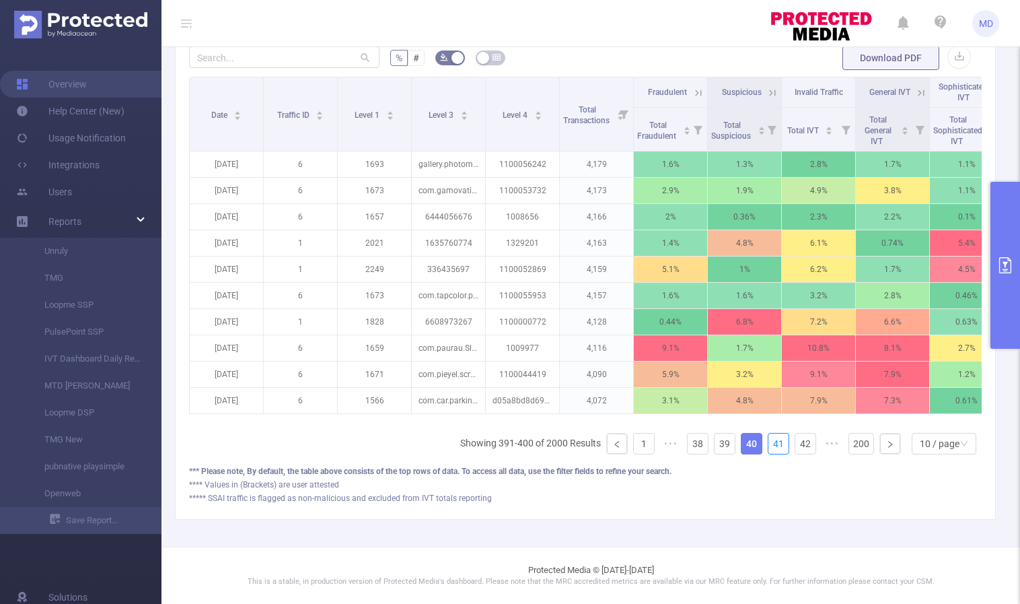
click at [772, 446] on link "41" at bounding box center [779, 443] width 20 height 20
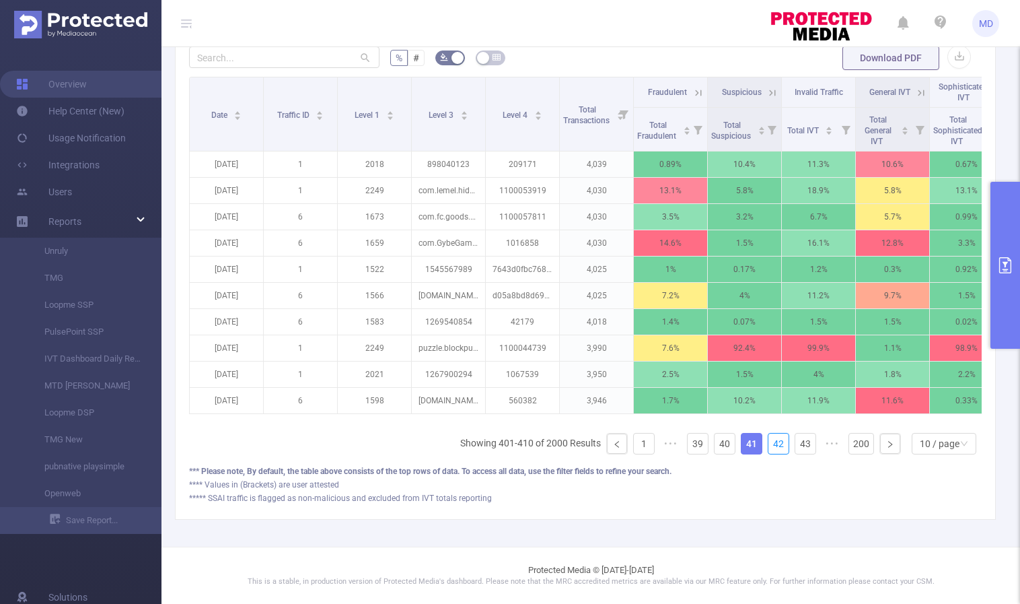
click at [772, 446] on link "42" at bounding box center [779, 443] width 20 height 20
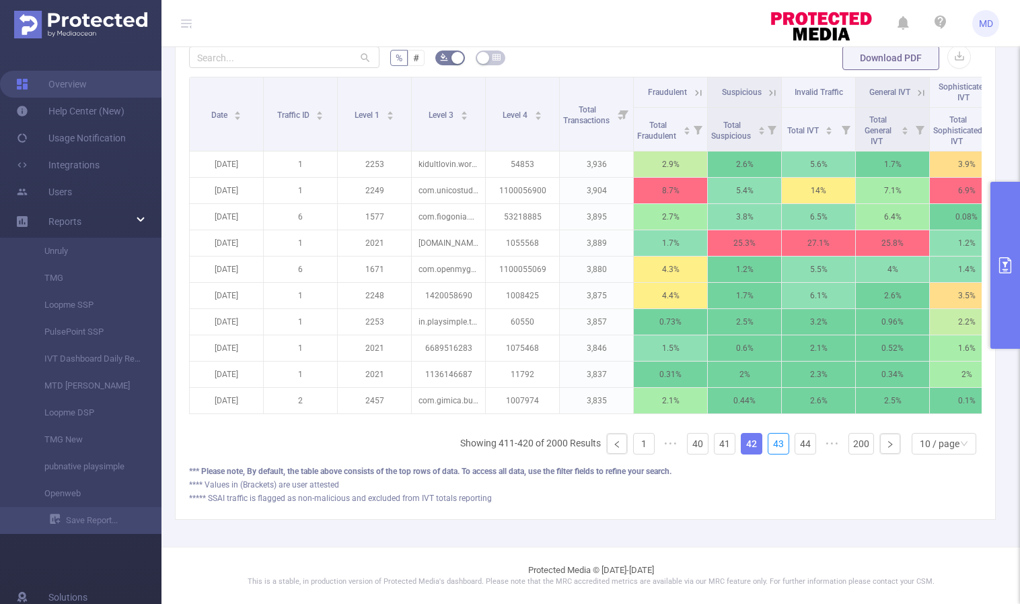
click at [772, 446] on link "43" at bounding box center [779, 443] width 20 height 20
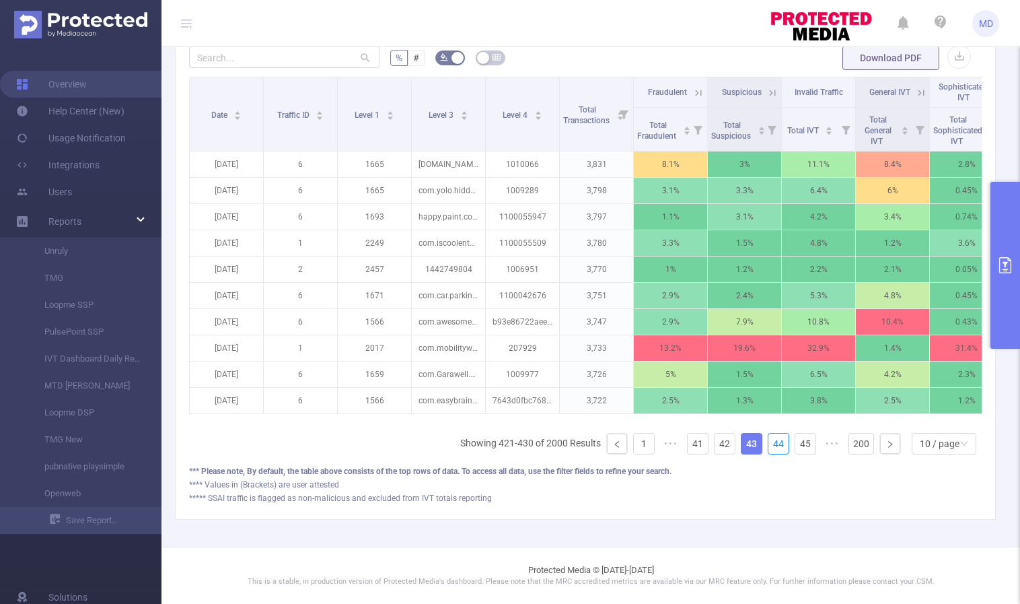
click at [772, 446] on link "44" at bounding box center [779, 443] width 20 height 20
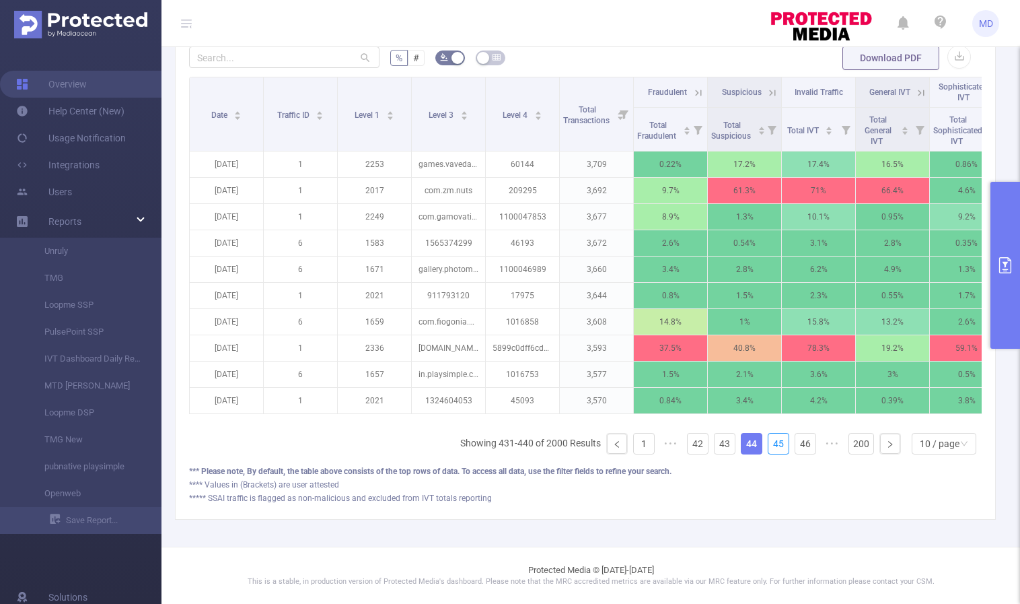
click at [772, 446] on link "45" at bounding box center [779, 443] width 20 height 20
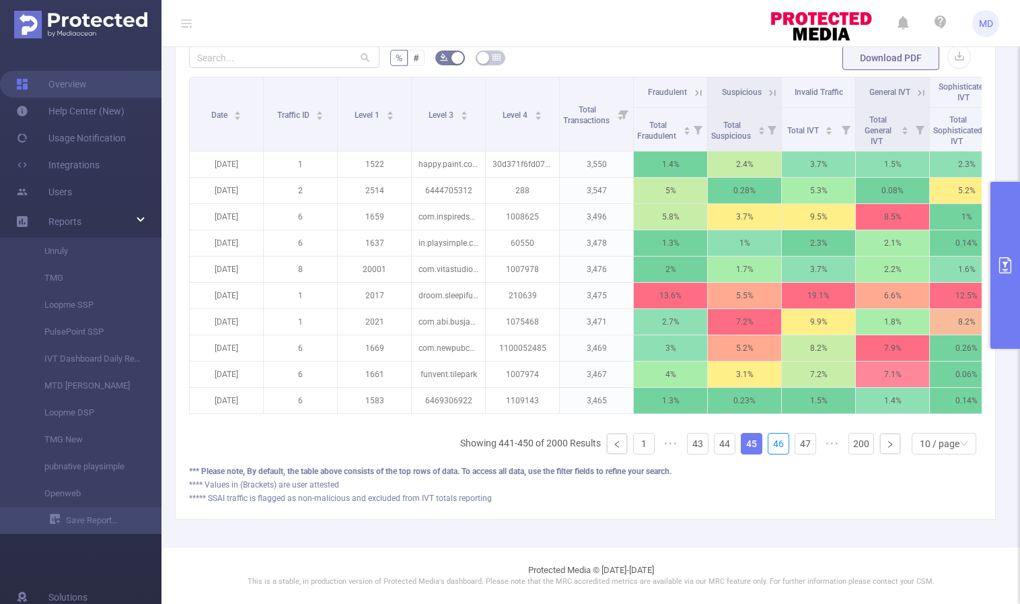
click at [772, 446] on link "46" at bounding box center [779, 443] width 20 height 20
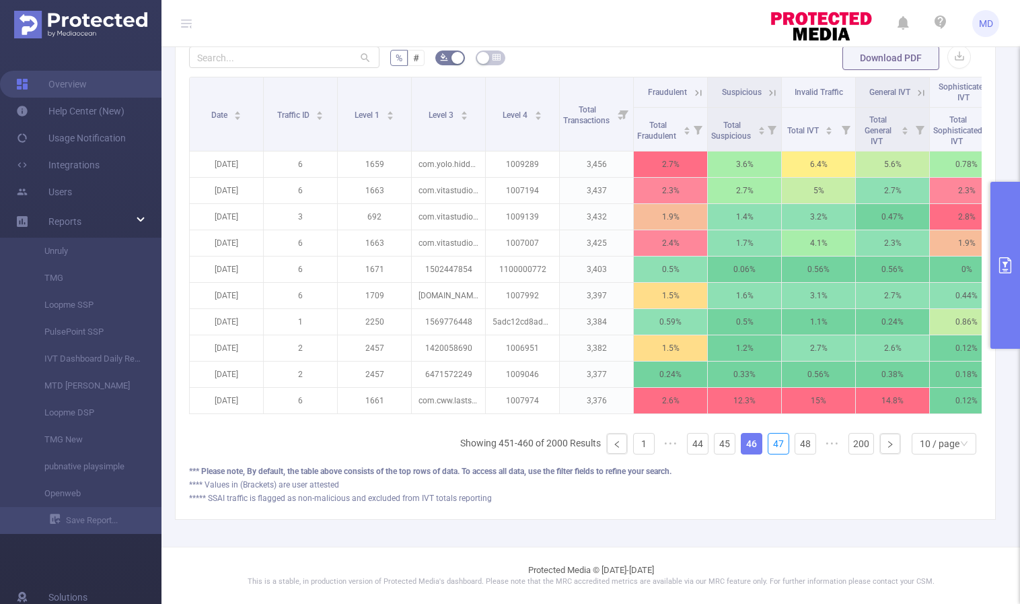
click at [772, 446] on link "47" at bounding box center [779, 443] width 20 height 20
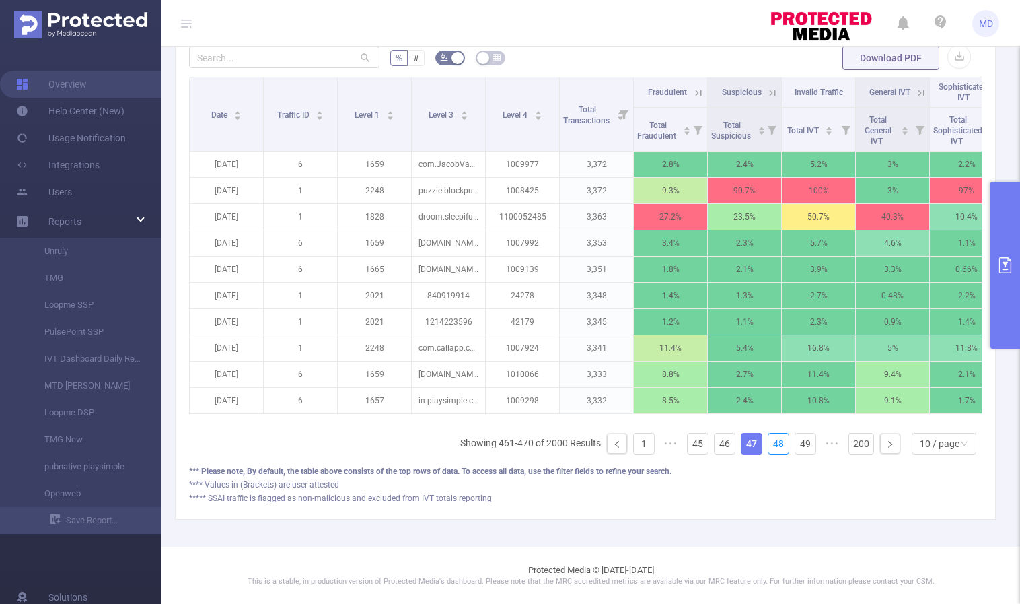
click at [772, 446] on link "48" at bounding box center [779, 443] width 20 height 20
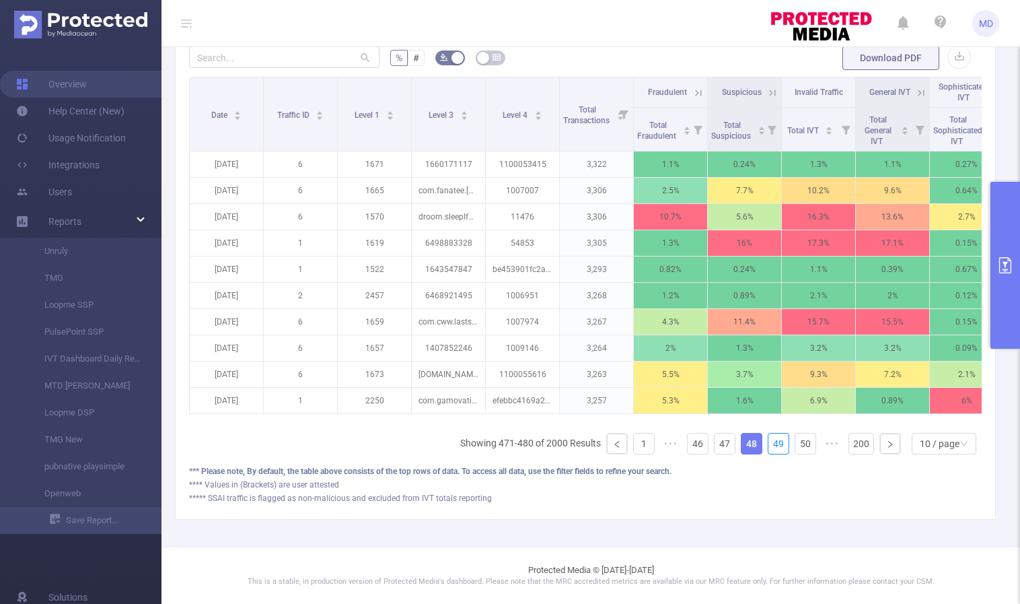
click at [772, 446] on link "49" at bounding box center [779, 443] width 20 height 20
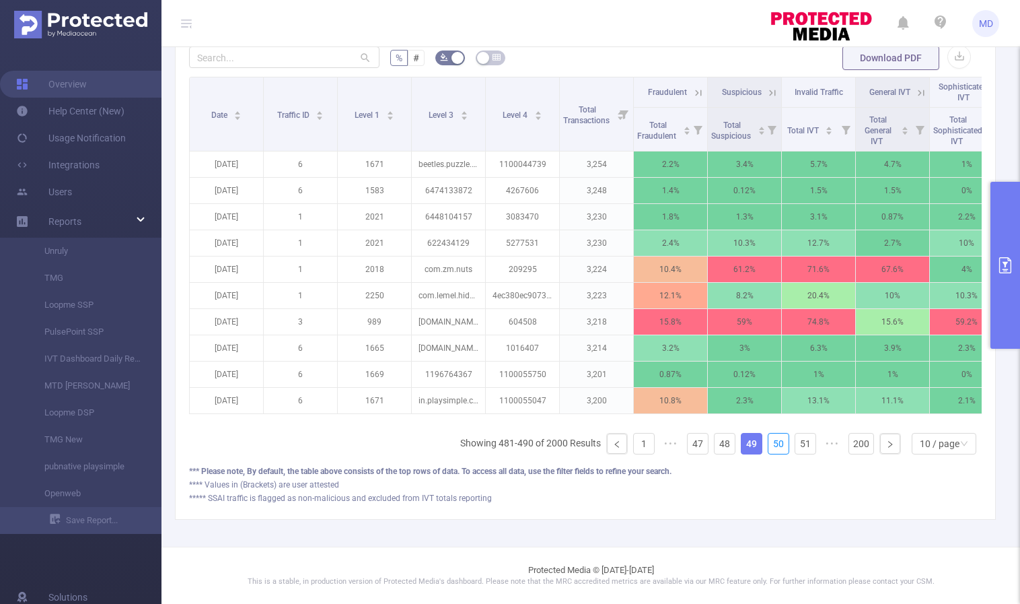
click at [772, 446] on link "50" at bounding box center [779, 443] width 20 height 20
